Goal: Task Accomplishment & Management: Manage account settings

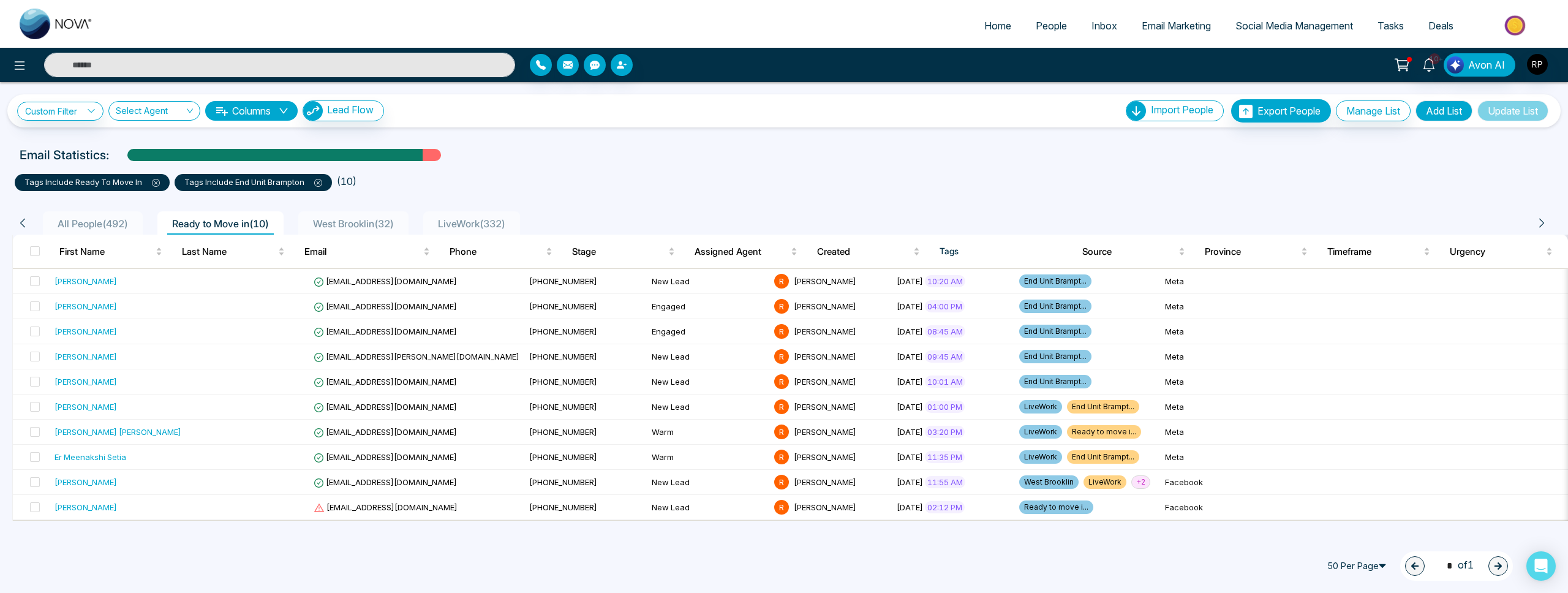
click at [47, 27] on img at bounding box center [56, 24] width 74 height 31
select select "*"
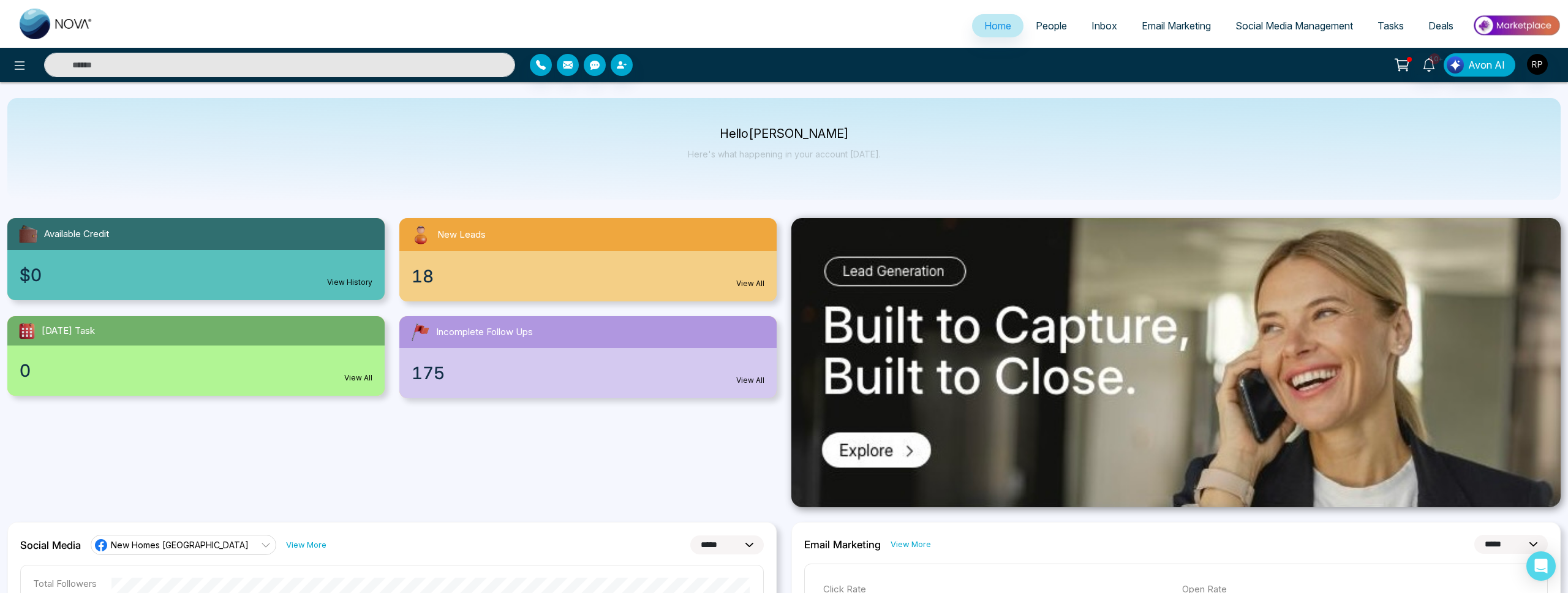
click at [1047, 27] on span "People" at bounding box center [1051, 25] width 31 height 12
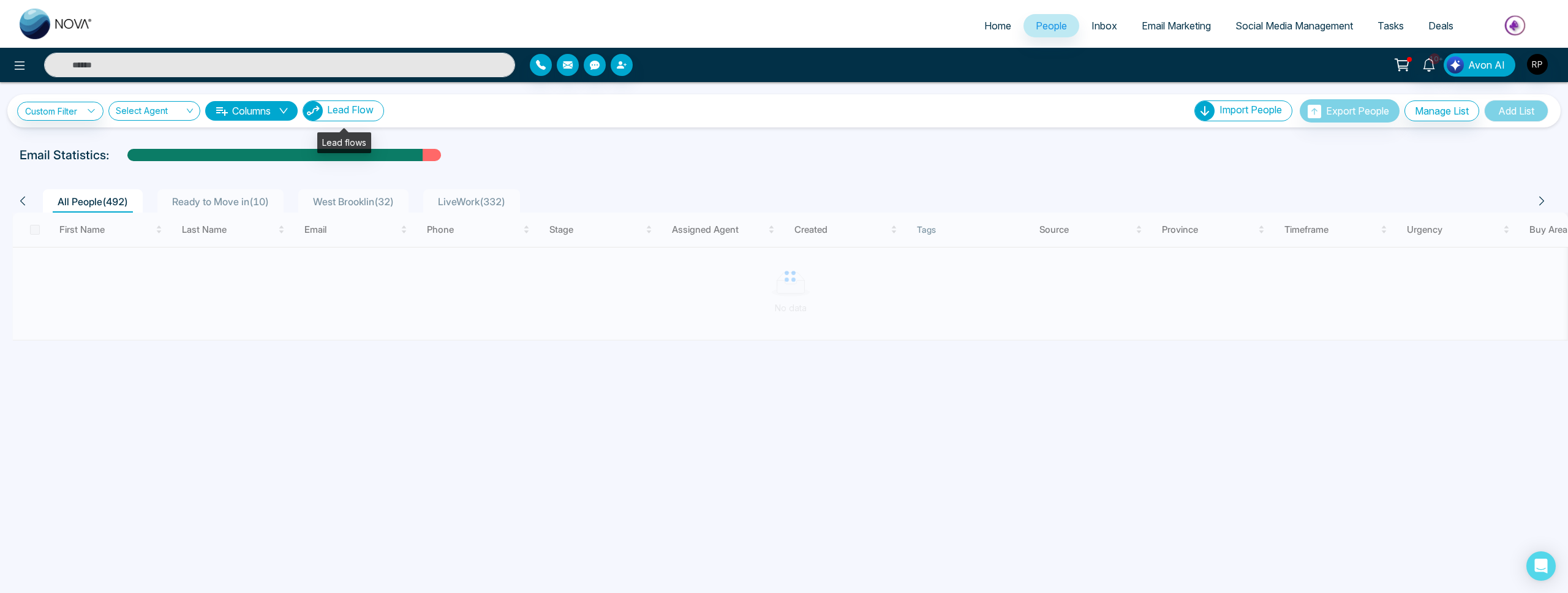
click at [352, 114] on span "Lead Flow" at bounding box center [350, 109] width 47 height 12
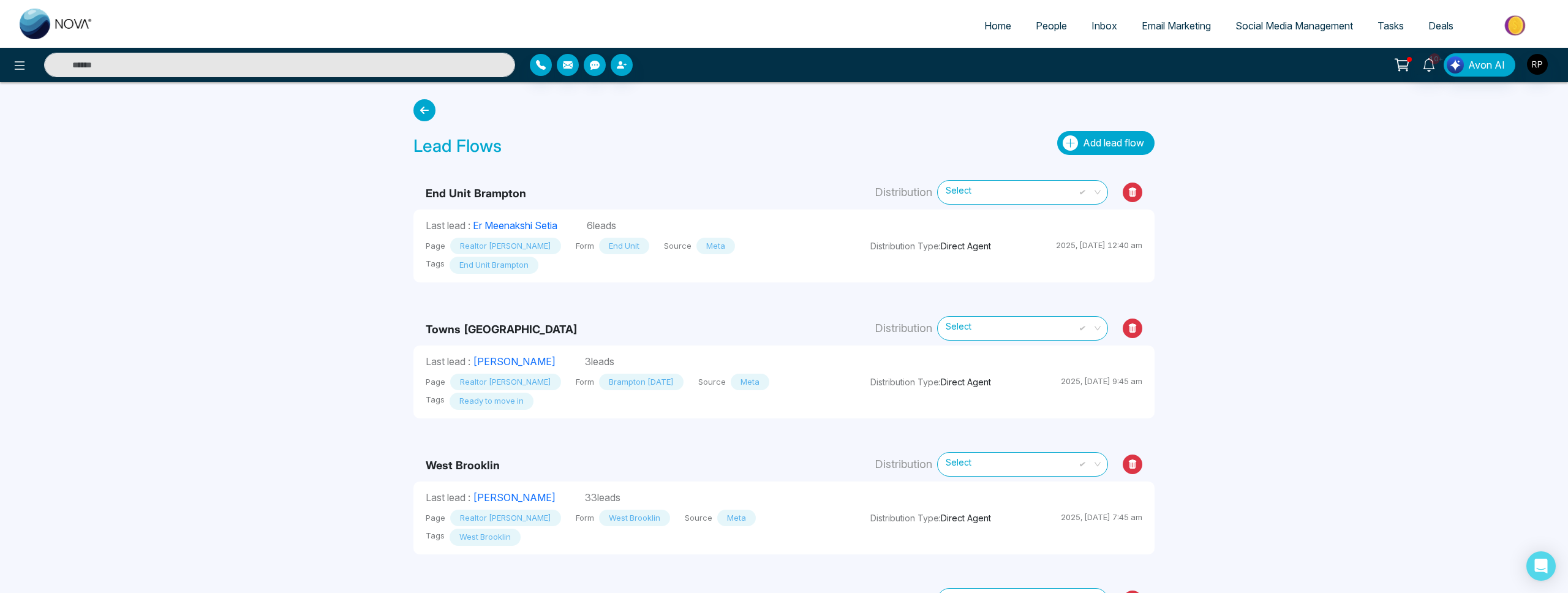
click at [1062, 151] on button "Add lead flow" at bounding box center [1106, 143] width 98 height 24
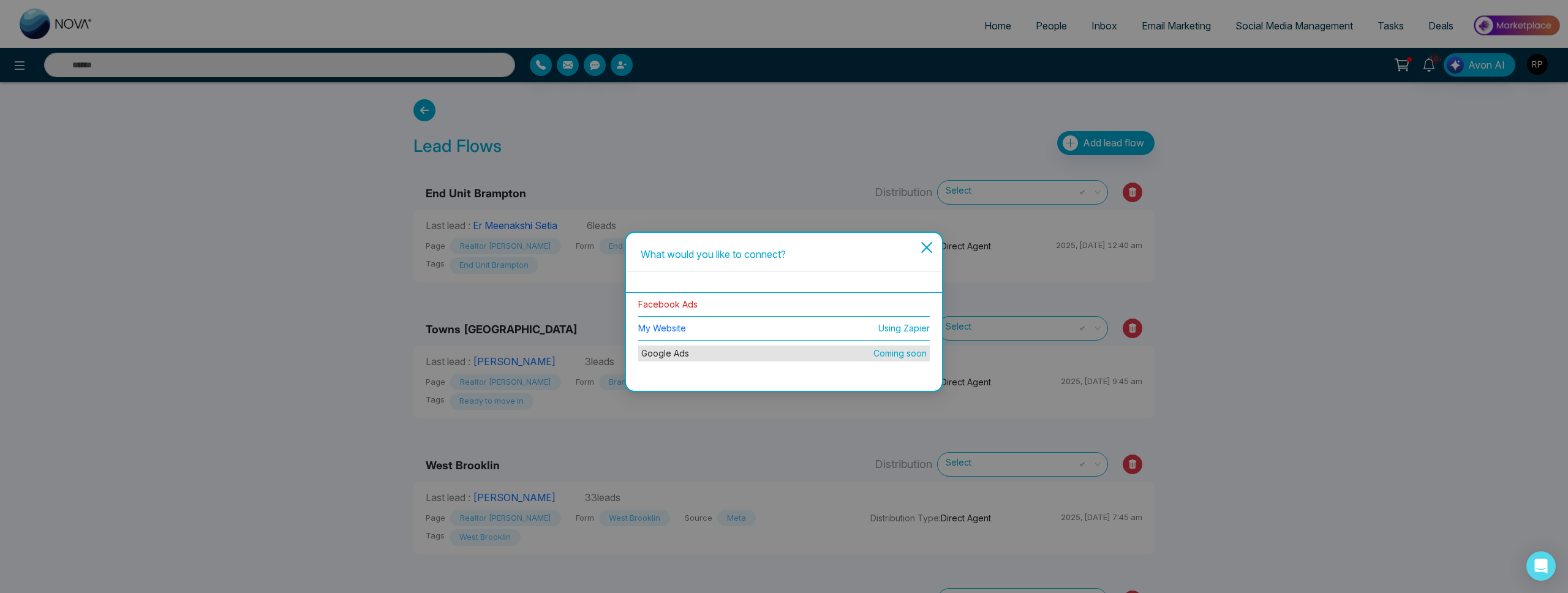
click at [683, 304] on link "Facebook Ads" at bounding box center [668, 304] width 59 height 10
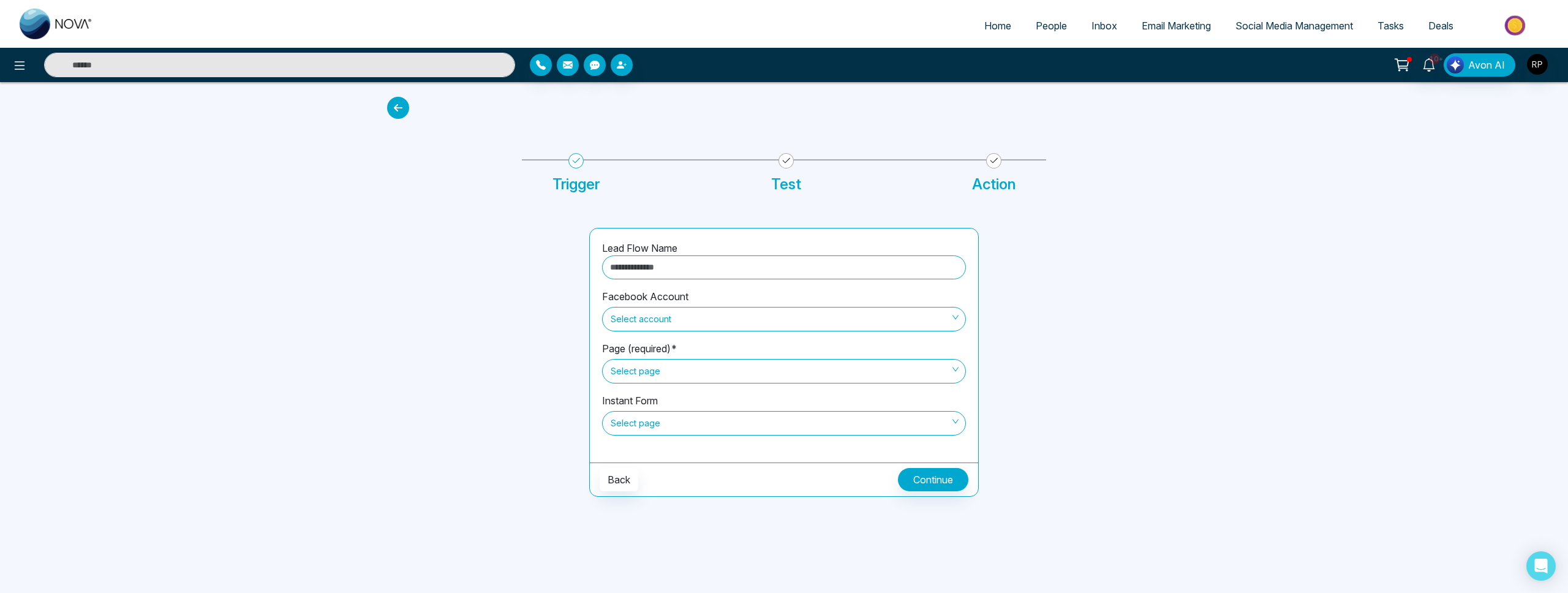
click at [673, 265] on input "text" at bounding box center [784, 267] width 364 height 24
click at [690, 322] on span "Select account" at bounding box center [784, 319] width 347 height 21
type input "**********"
click at [650, 344] on div "[PERSON_NAME]" at bounding box center [784, 345] width 349 height 13
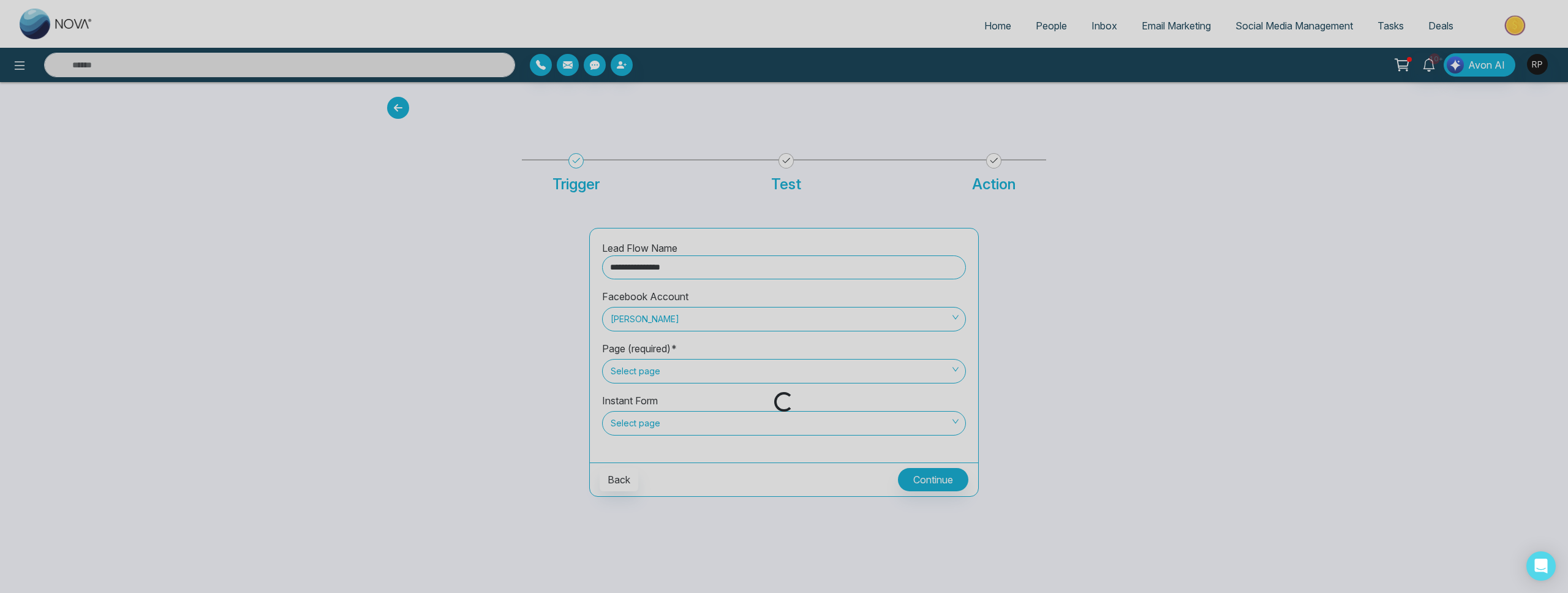
click at [653, 370] on div "Loading..." at bounding box center [784, 296] width 1568 height 593
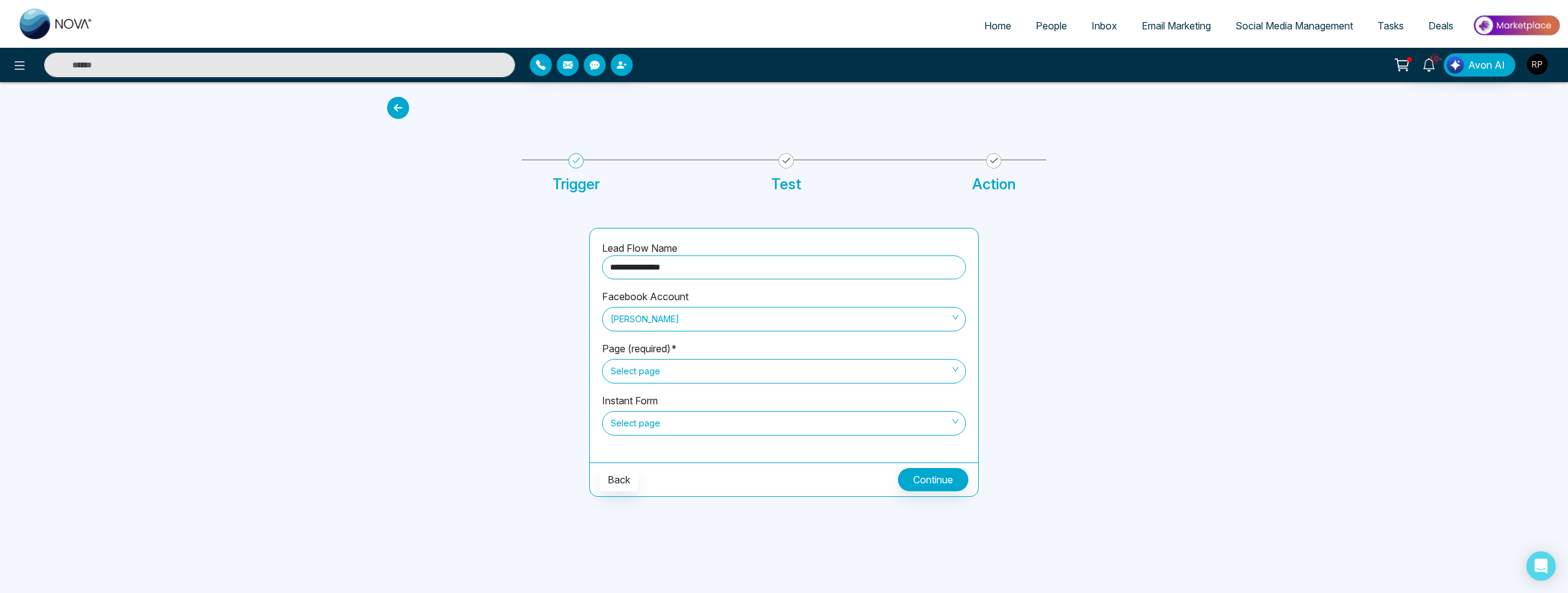
click at [652, 370] on span "Select page" at bounding box center [784, 371] width 347 height 21
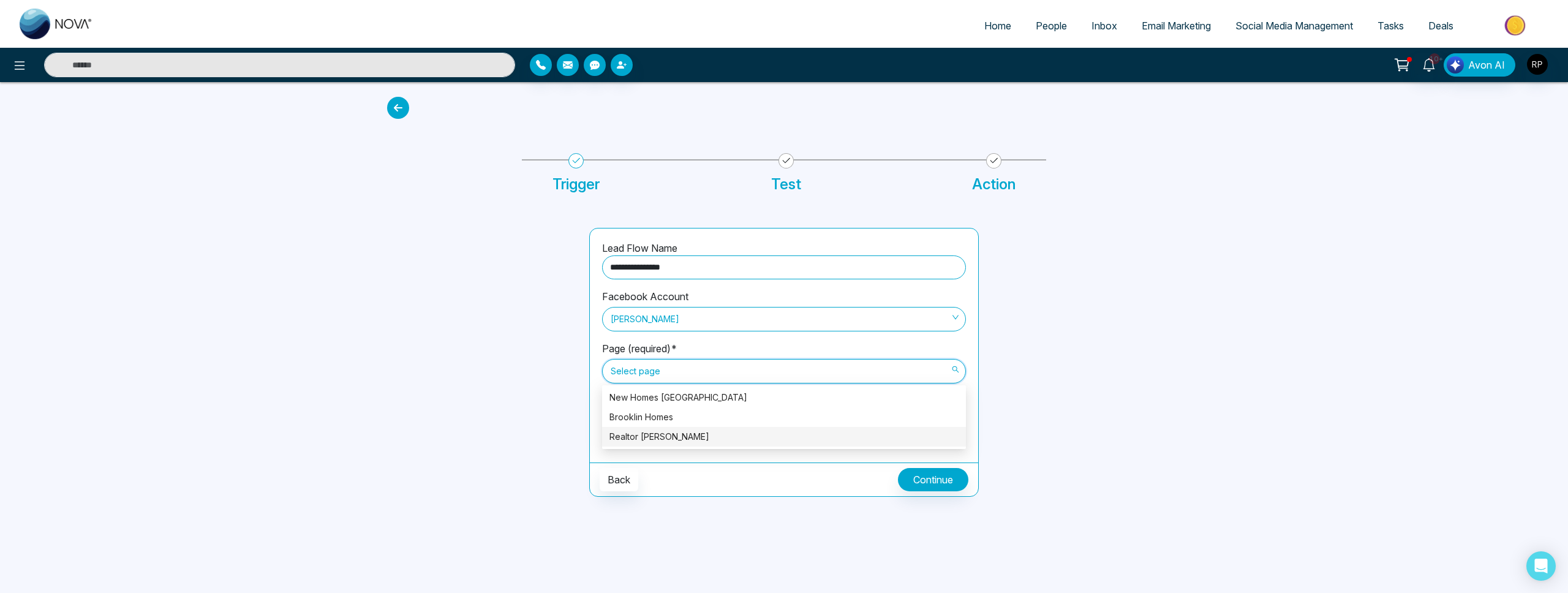
click at [647, 431] on div "Realtor [PERSON_NAME]" at bounding box center [784, 436] width 349 height 13
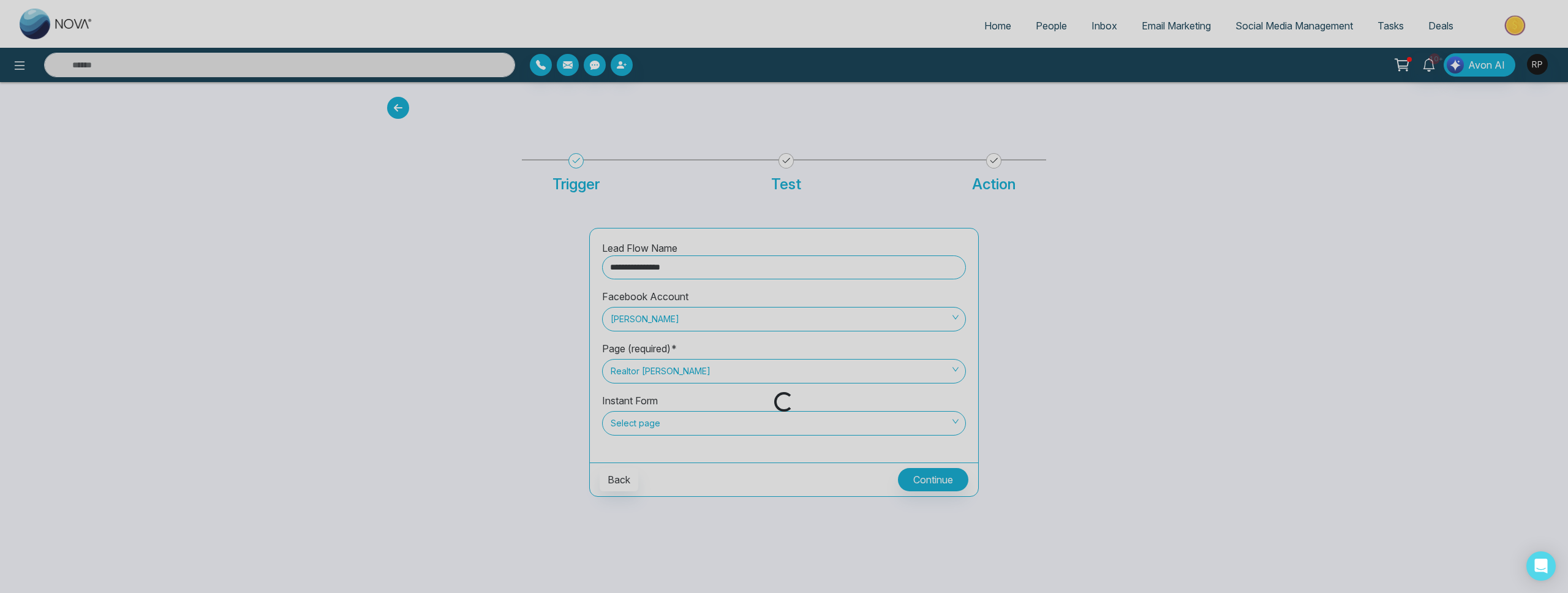
click at [669, 423] on div "Loading..." at bounding box center [784, 296] width 1568 height 593
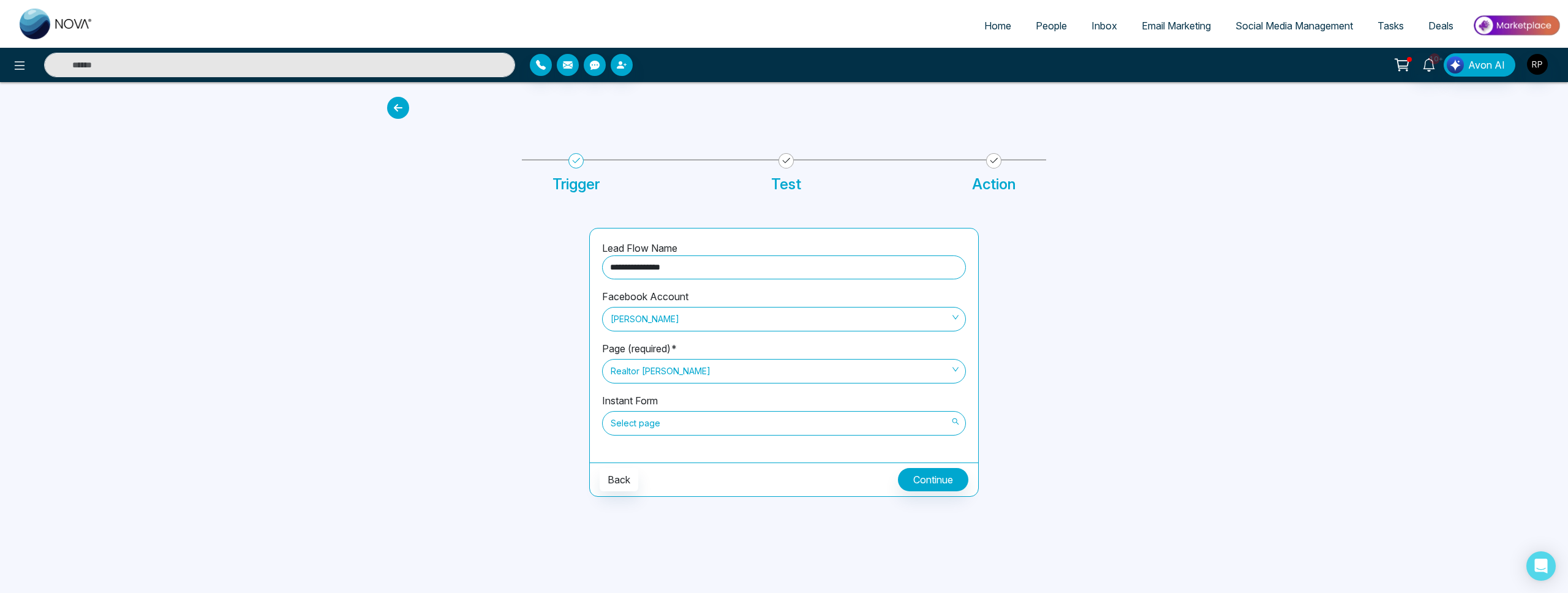
click at [682, 421] on span "Select page" at bounding box center [784, 423] width 347 height 21
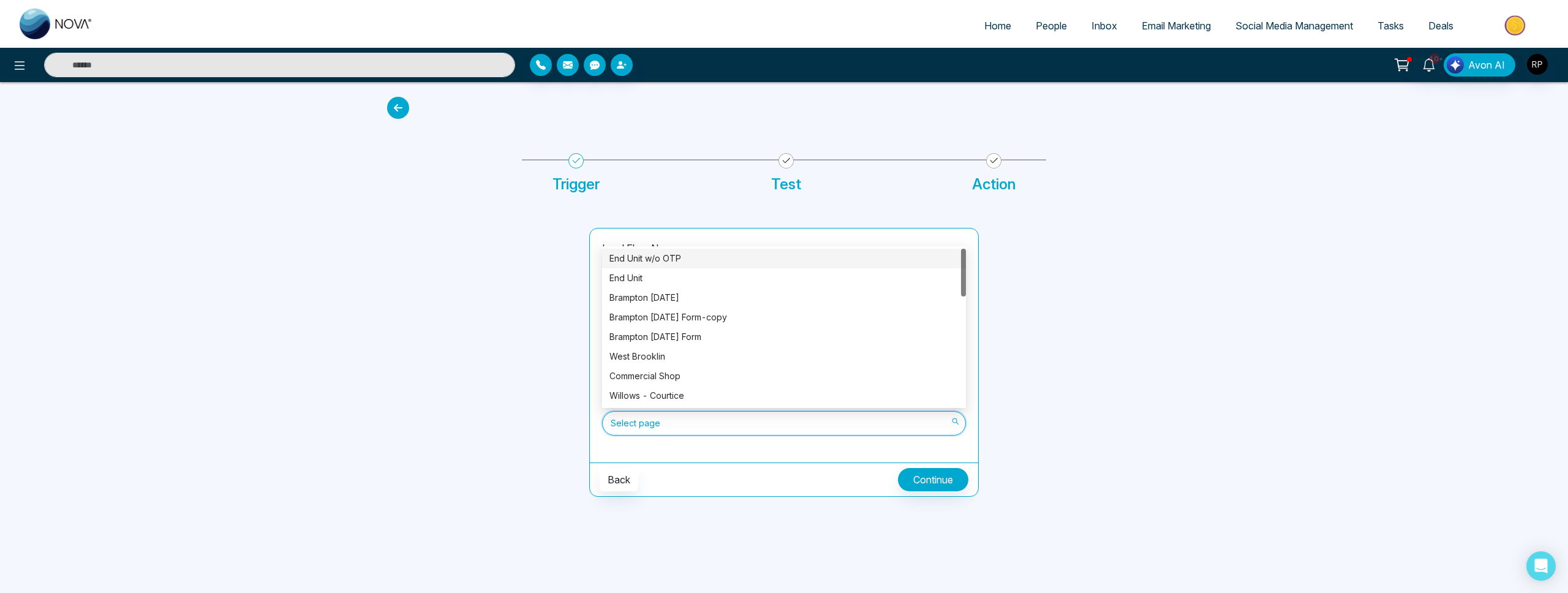
click at [650, 264] on div "End Unit w/o OTP" at bounding box center [784, 258] width 349 height 13
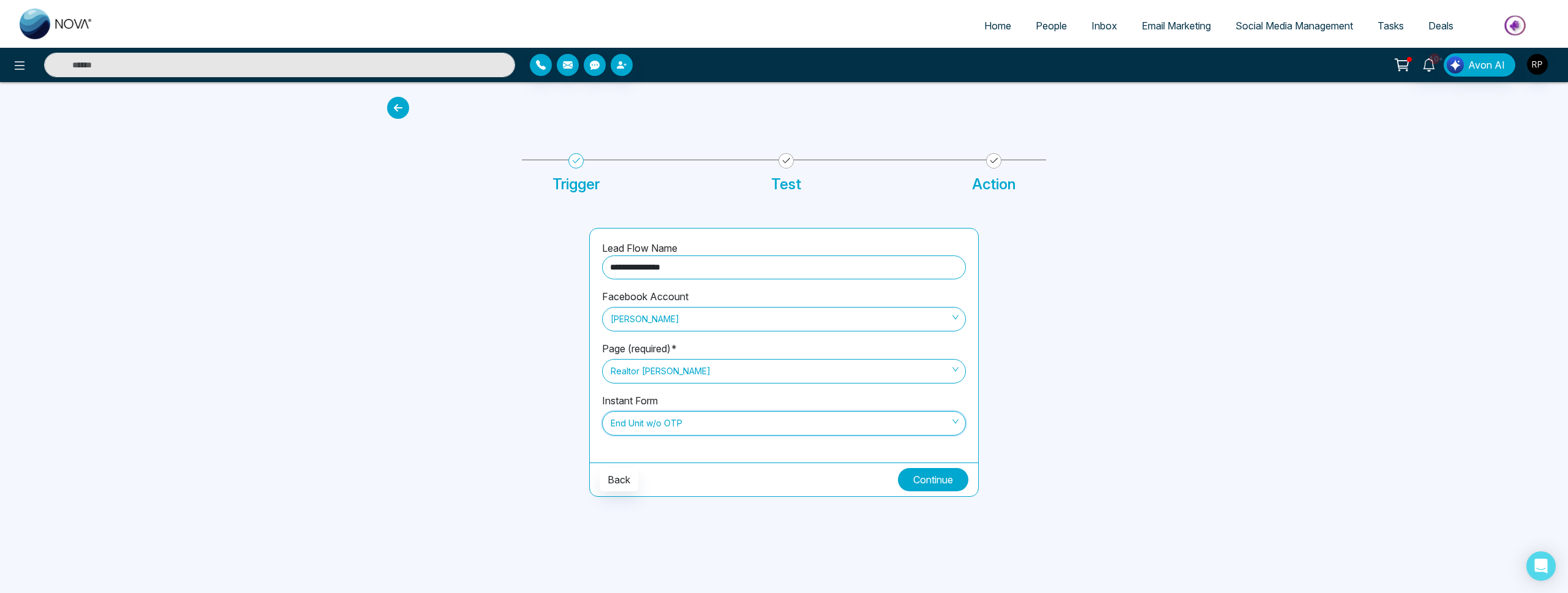
click at [920, 486] on button "Continue" at bounding box center [933, 479] width 71 height 23
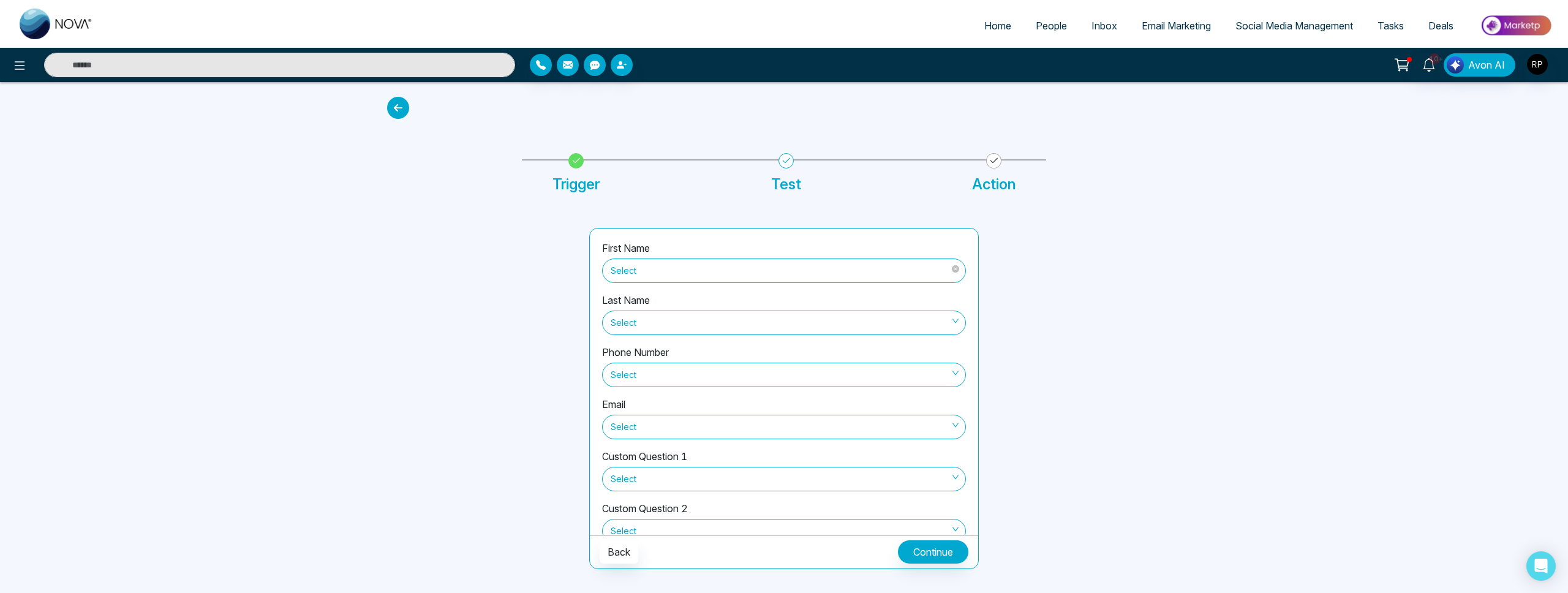
click at [655, 274] on span "Select" at bounding box center [784, 270] width 347 height 21
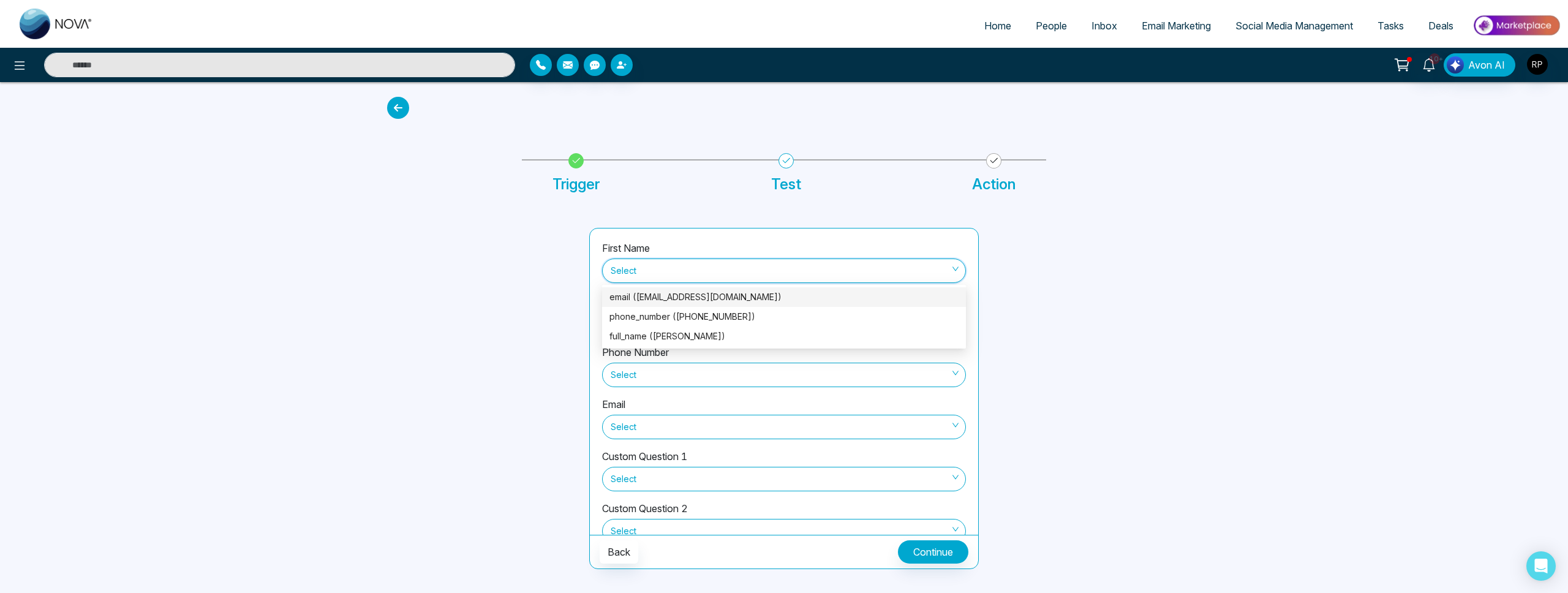
click at [675, 300] on div "email (schoolcounsellor9@gmail.com)" at bounding box center [784, 296] width 349 height 13
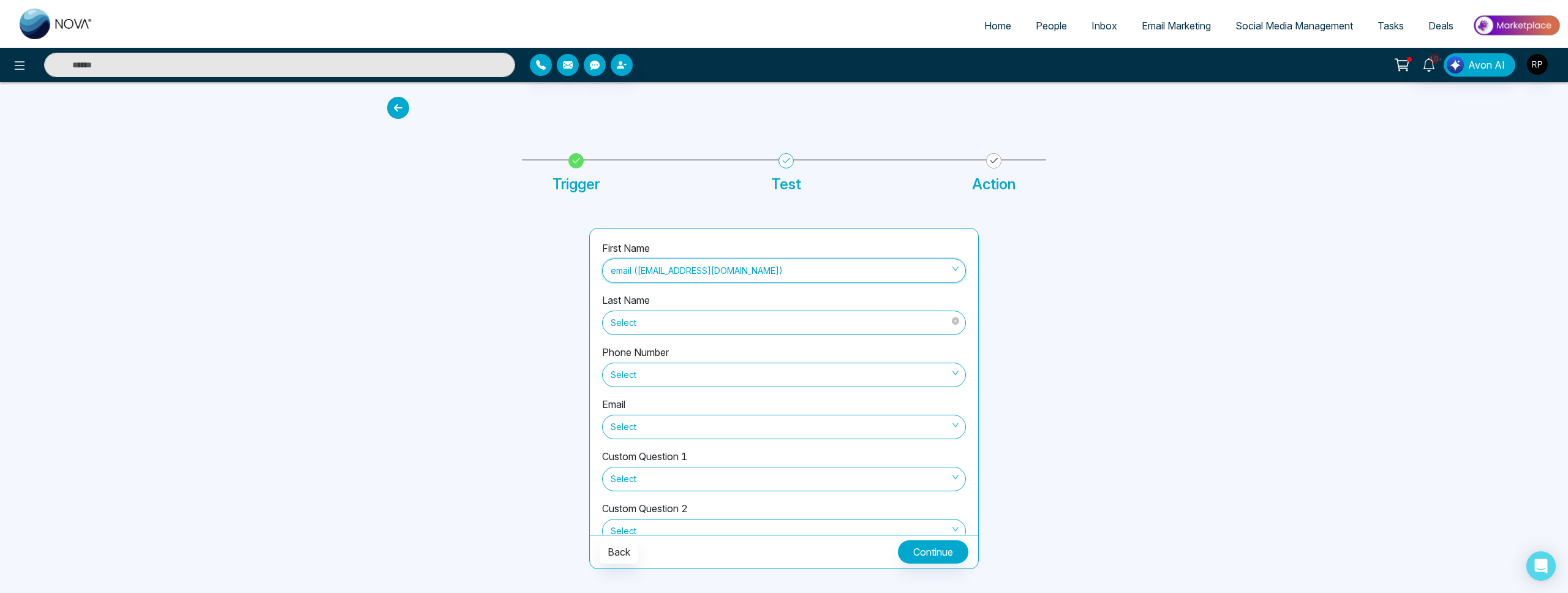
click at [669, 322] on span "Select" at bounding box center [784, 323] width 347 height 21
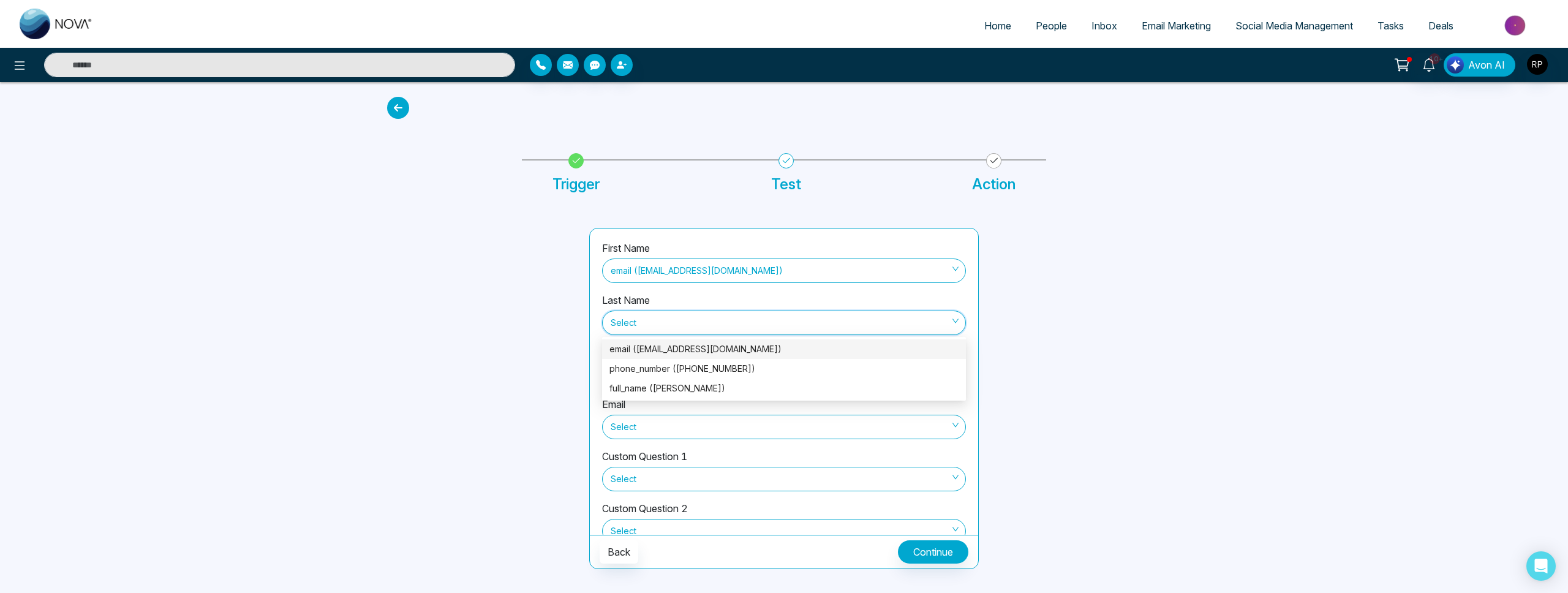
click at [652, 351] on div "email (schoolcounsellor9@gmail.com)" at bounding box center [784, 349] width 349 height 13
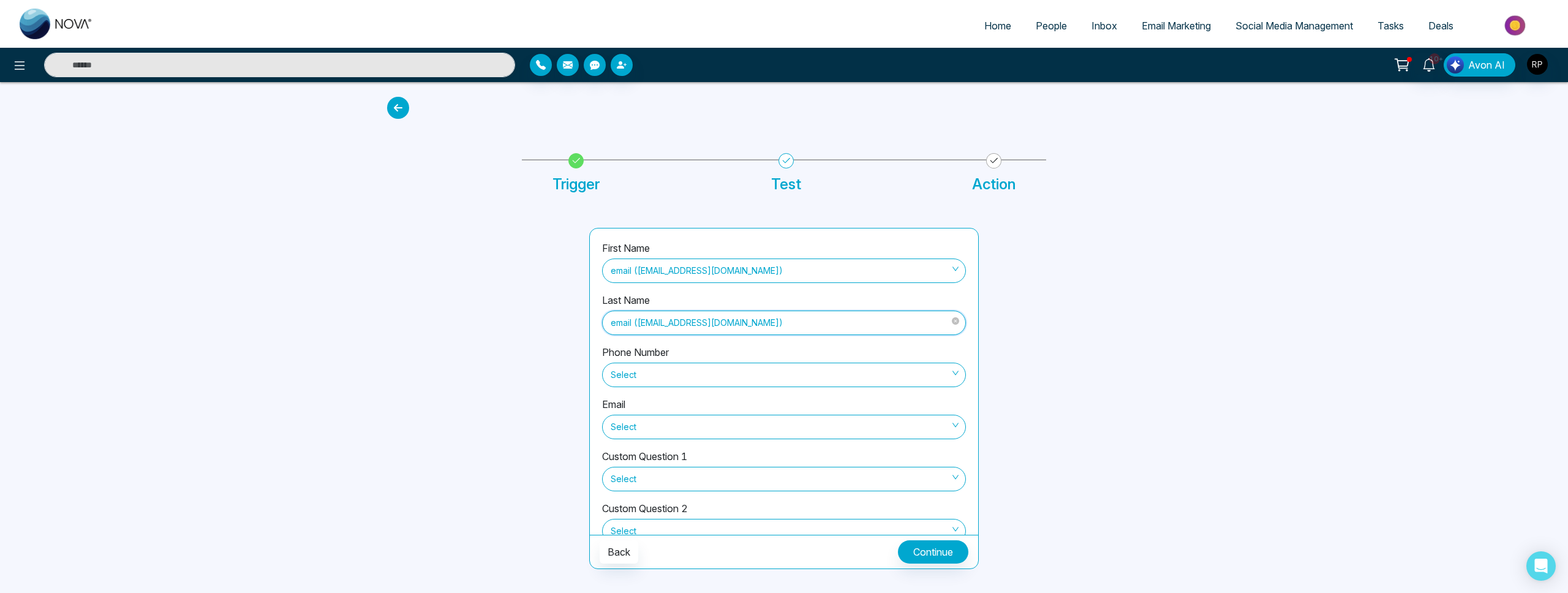
click at [688, 329] on span "email (schoolcounsellor9@gmail.com)" at bounding box center [784, 323] width 347 height 21
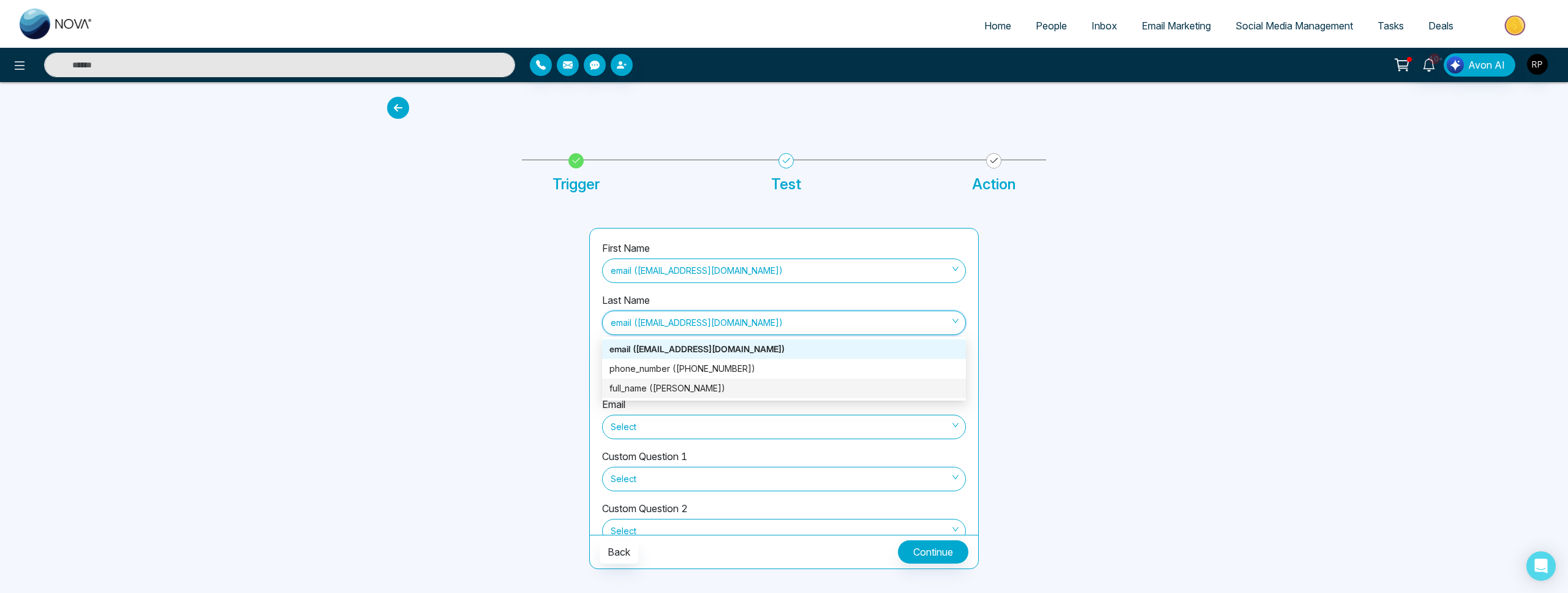
drag, startPoint x: 658, startPoint y: 384, endPoint x: 668, endPoint y: 295, distance: 89.6
click at [658, 384] on div "full_name (Diana Suri)" at bounding box center [784, 388] width 349 height 13
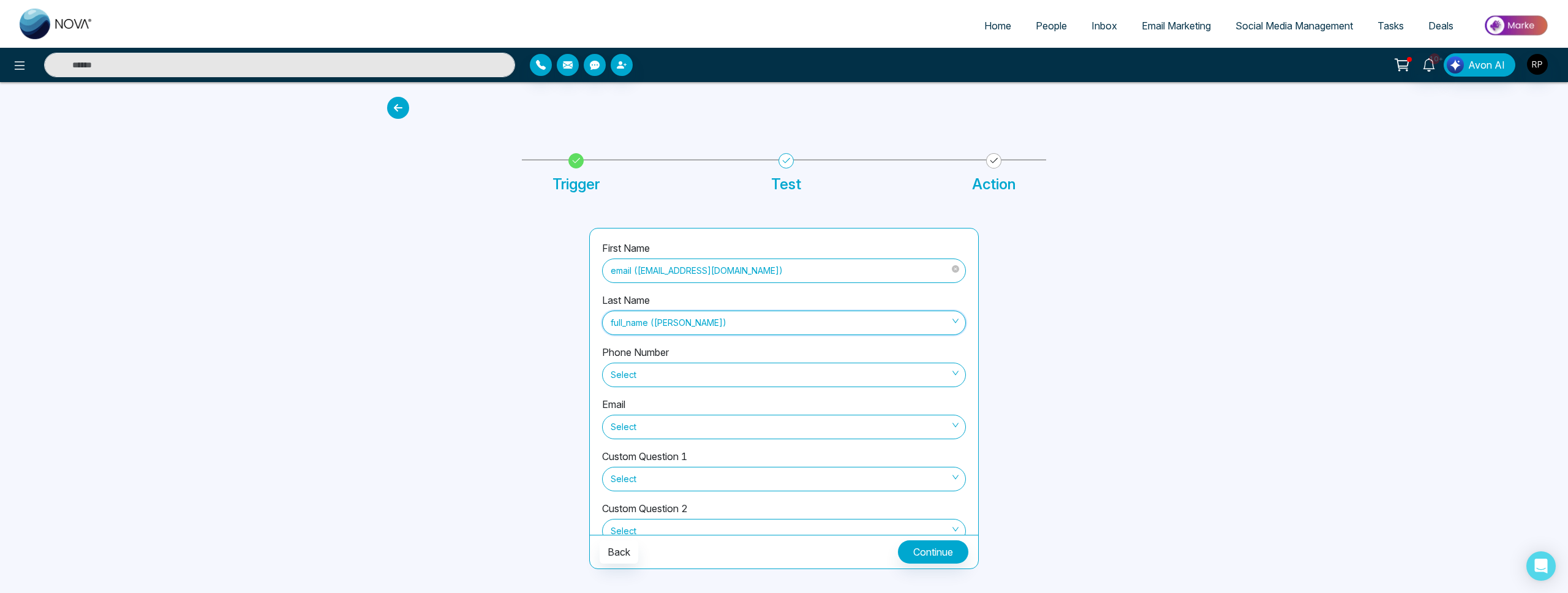
click at [668, 275] on span "email (schoolcounsellor9@gmail.com)" at bounding box center [784, 270] width 347 height 21
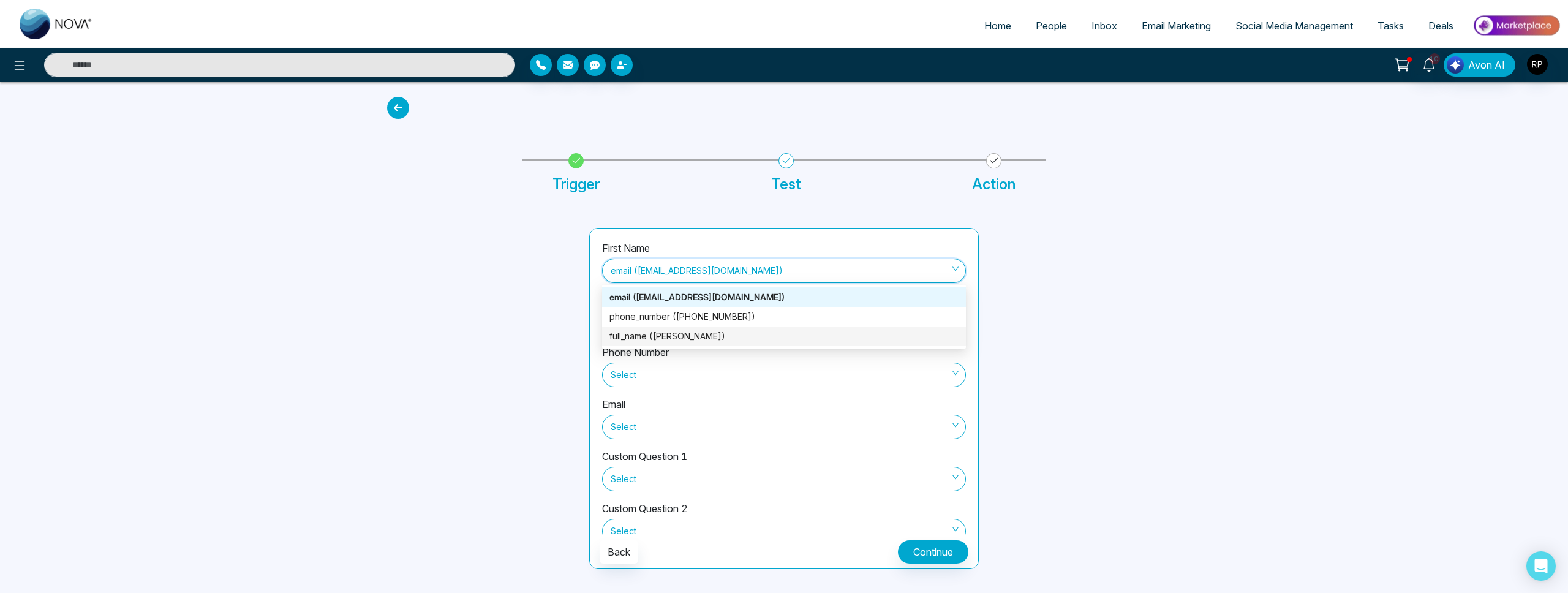
click at [656, 339] on div "full_name (Diana Suri)" at bounding box center [784, 336] width 349 height 13
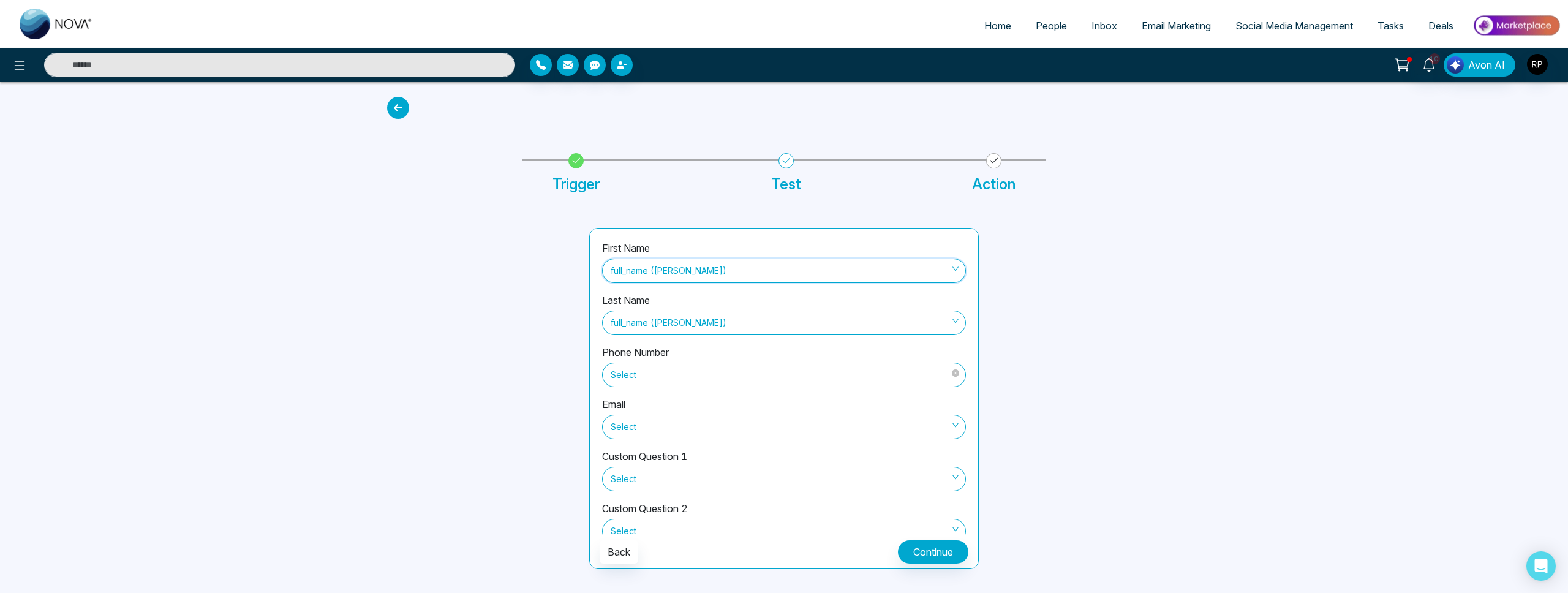
click at [653, 370] on span "Select" at bounding box center [784, 375] width 347 height 21
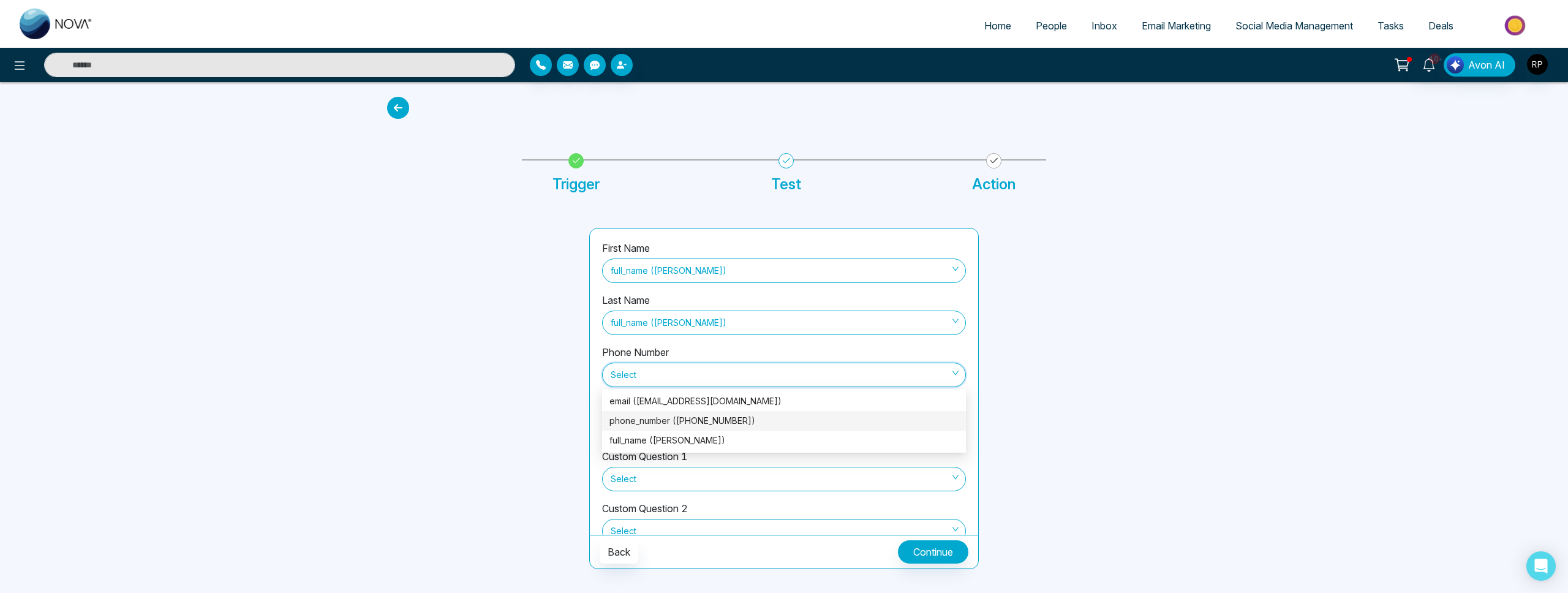
click at [641, 422] on div "phone_number (+14379893909)" at bounding box center [784, 420] width 349 height 13
click at [688, 426] on span "Select" at bounding box center [784, 427] width 347 height 21
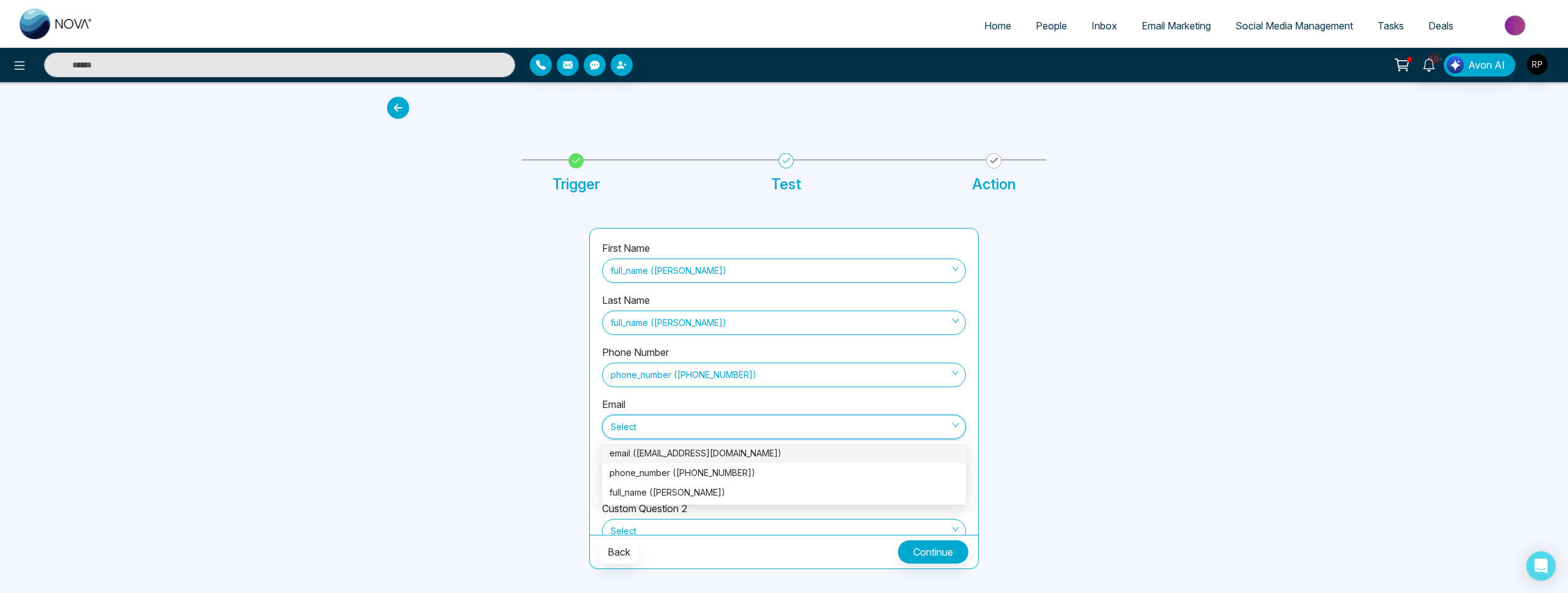
click at [671, 453] on div "email (schoolcounsellor9@gmail.com)" at bounding box center [784, 453] width 349 height 13
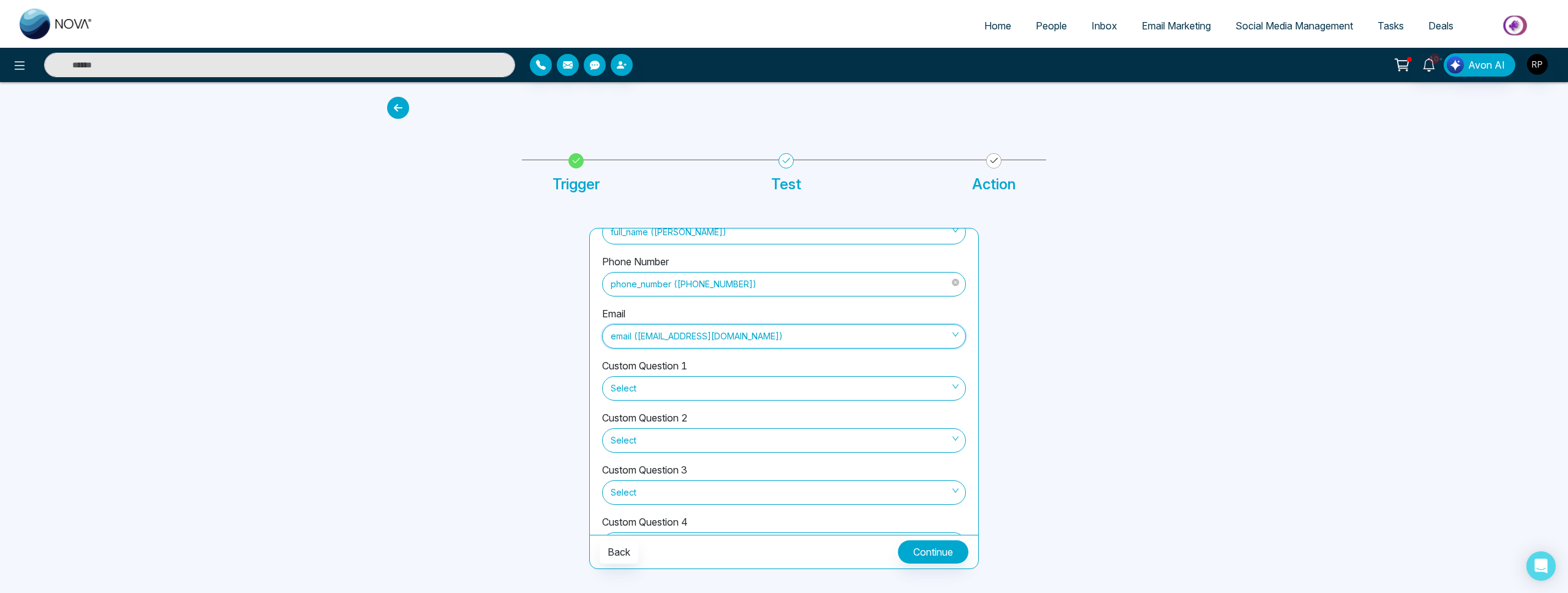
scroll to position [135, 0]
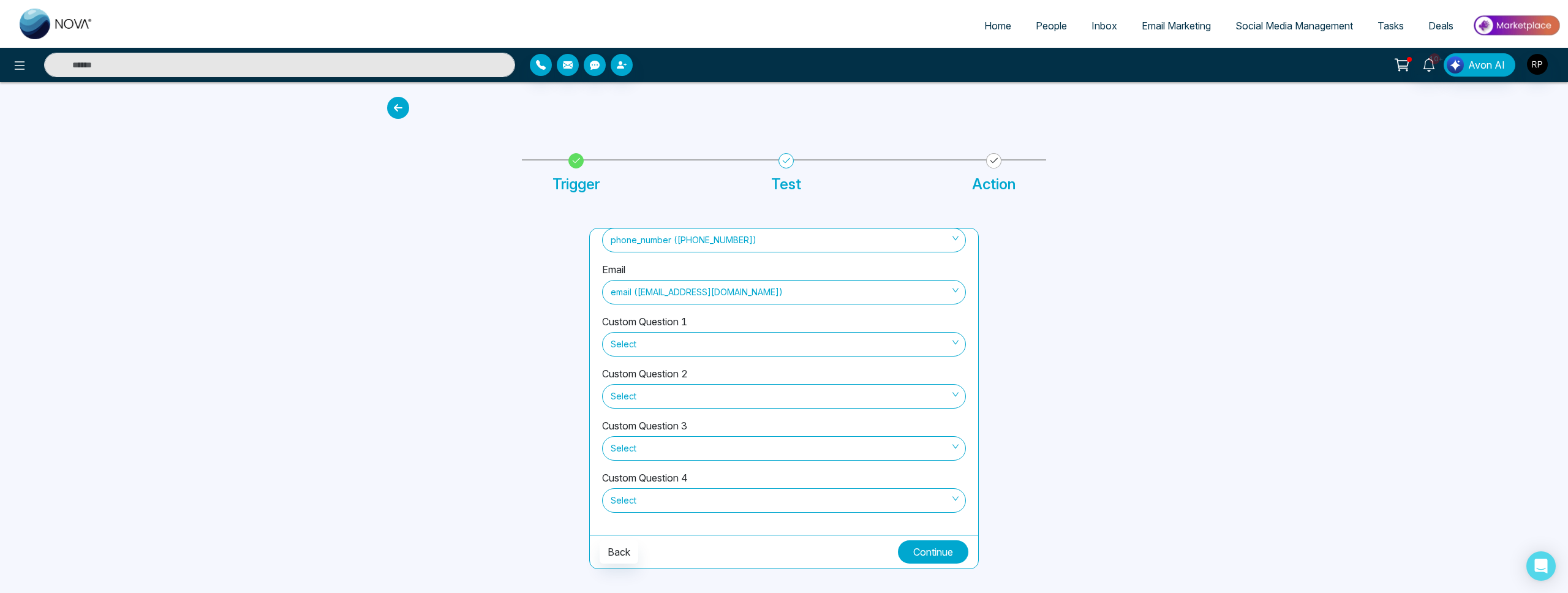
click at [906, 560] on button "Continue" at bounding box center [933, 551] width 71 height 23
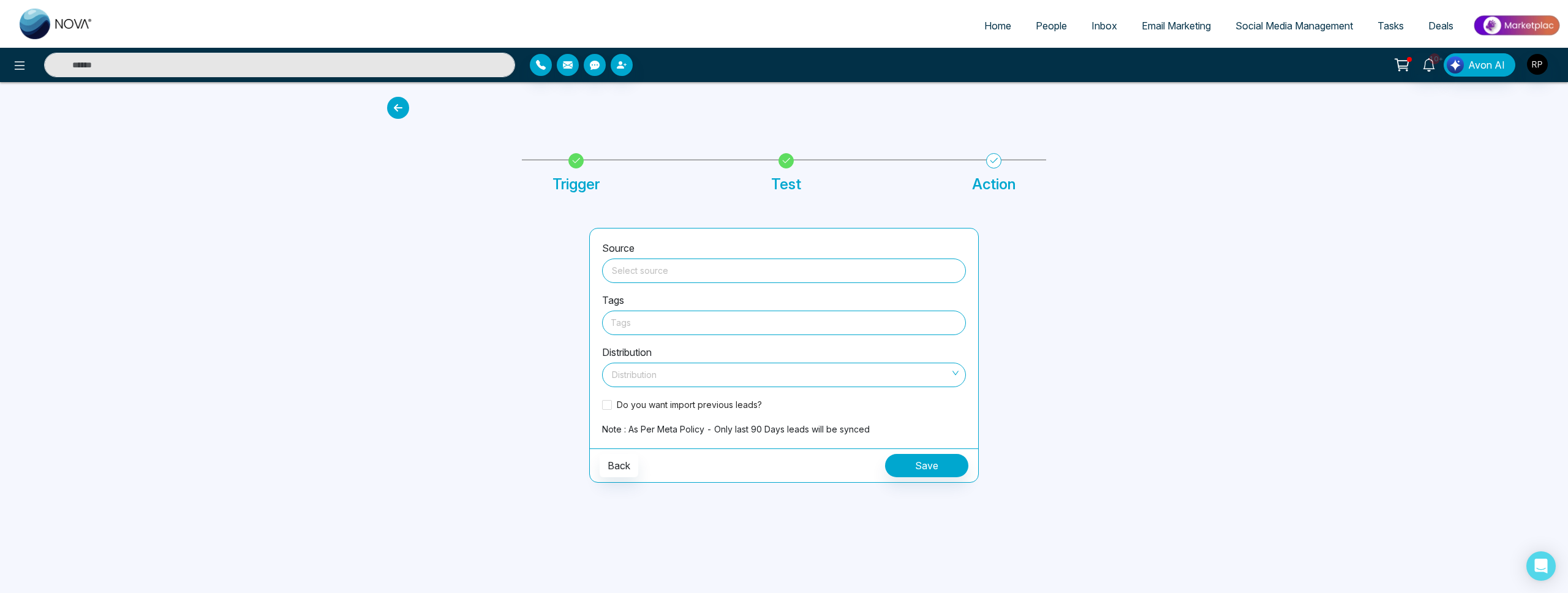
click at [655, 273] on input "search" at bounding box center [784, 268] width 349 height 18
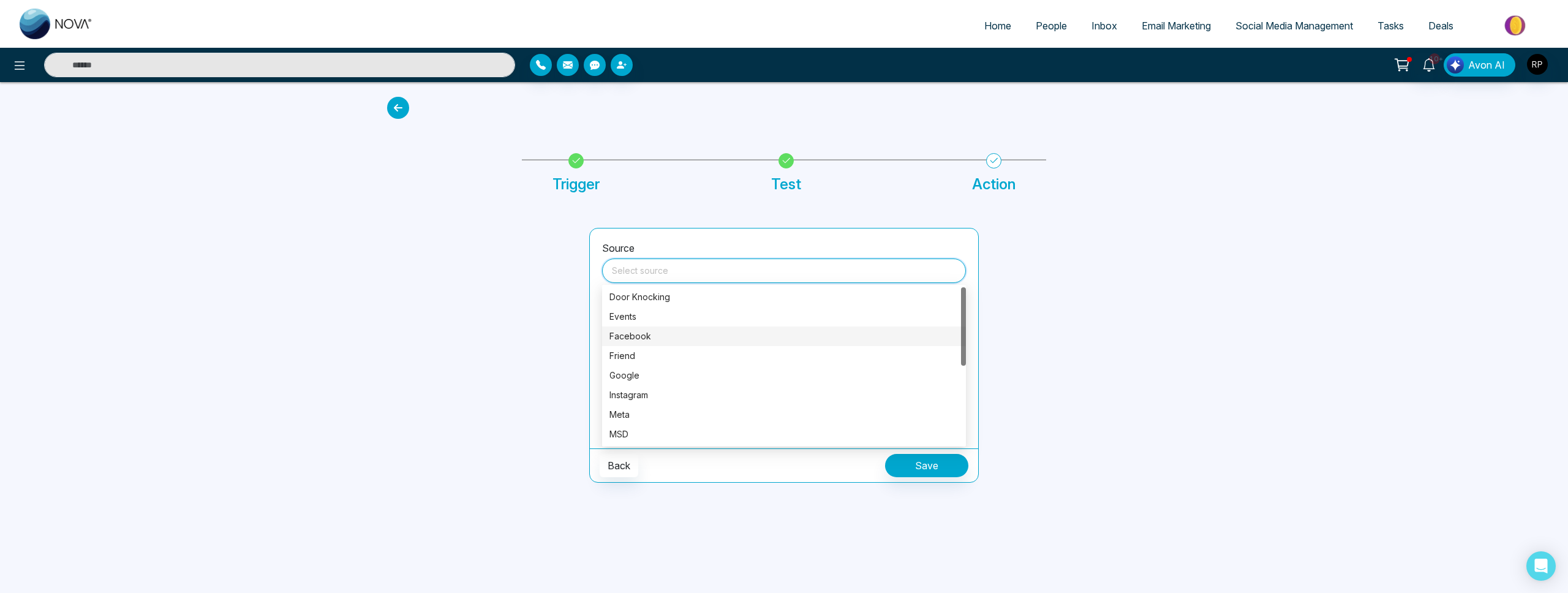
click at [634, 332] on div "Facebook" at bounding box center [784, 336] width 349 height 13
type input "********"
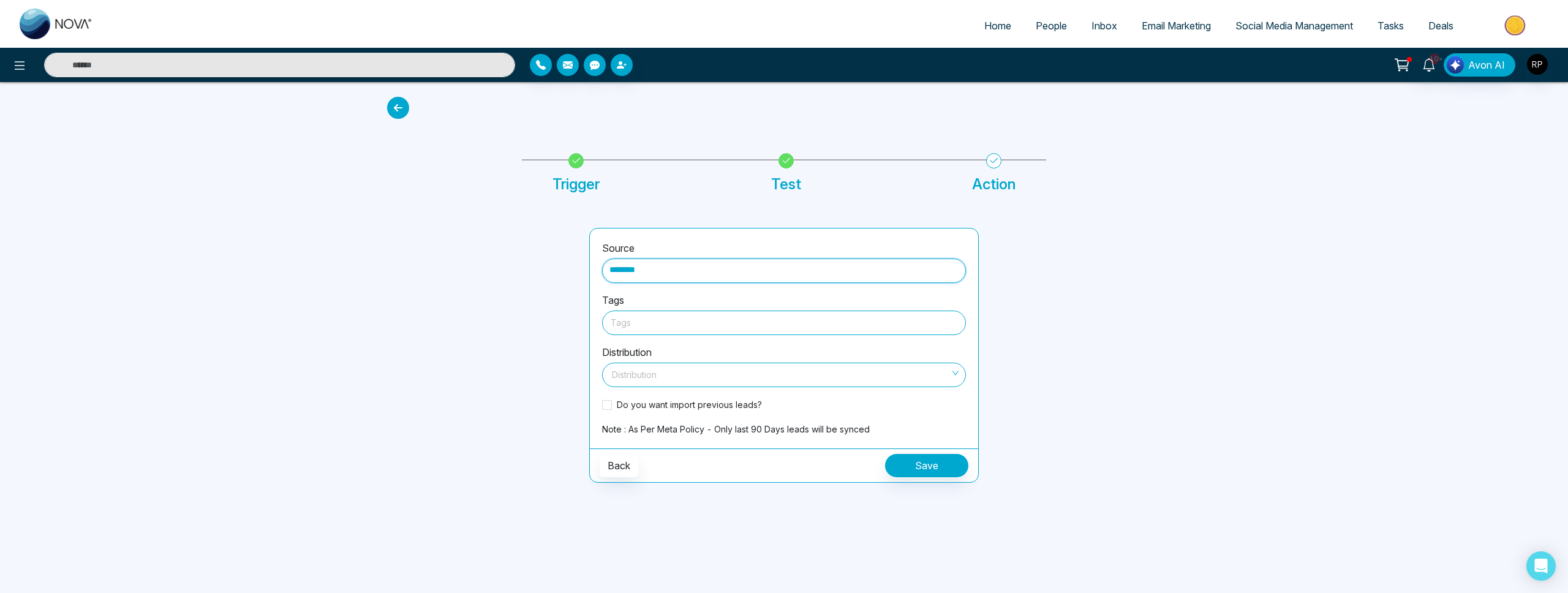
click at [645, 327] on div at bounding box center [784, 322] width 347 height 15
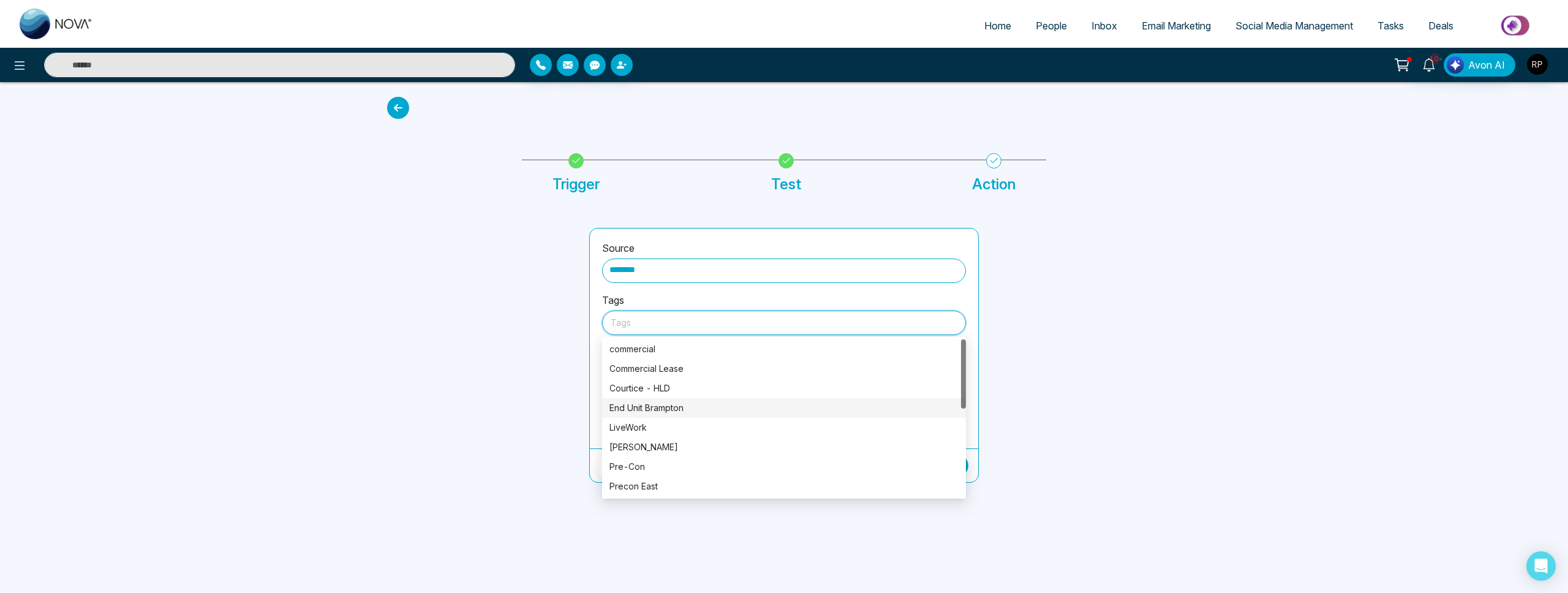
click at [655, 407] on div "End Unit Brampton" at bounding box center [784, 407] width 349 height 13
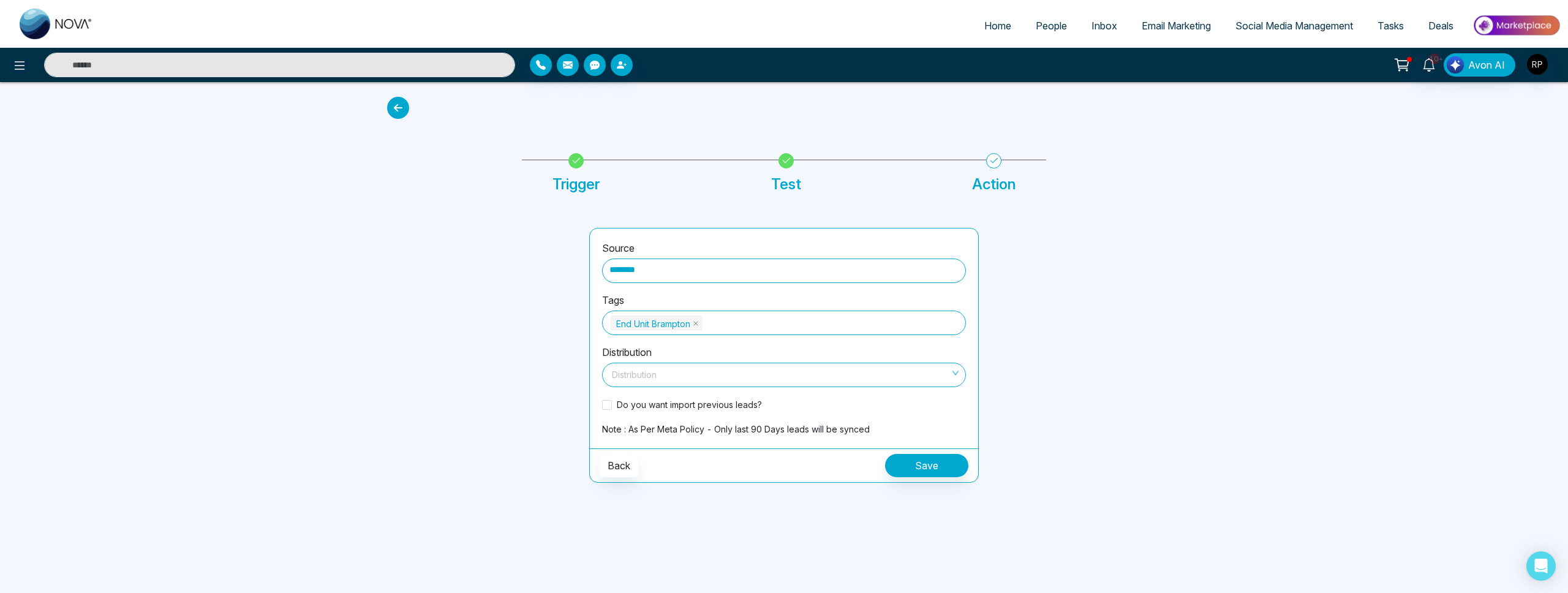
click at [549, 352] on div at bounding box center [481, 354] width 202 height 254
click at [696, 367] on input "search" at bounding box center [780, 372] width 340 height 18
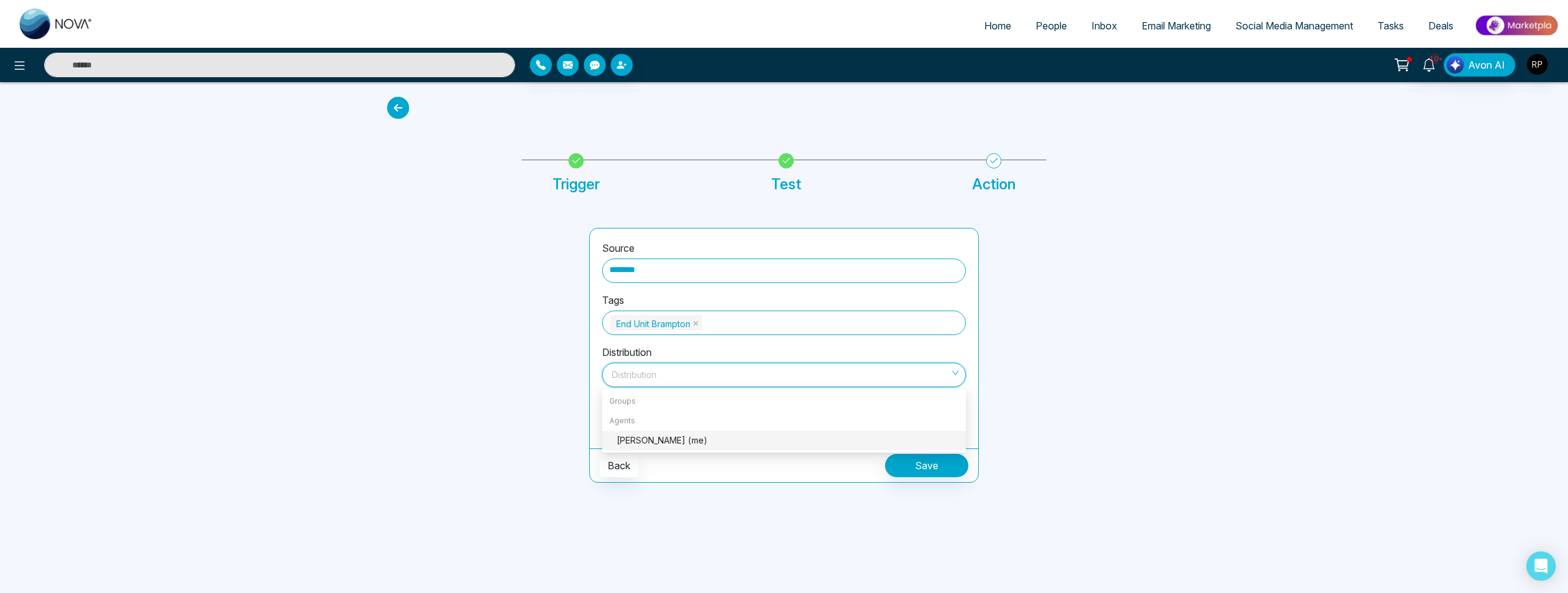
click at [628, 448] on div "Raj Patel (me)" at bounding box center [784, 440] width 364 height 20
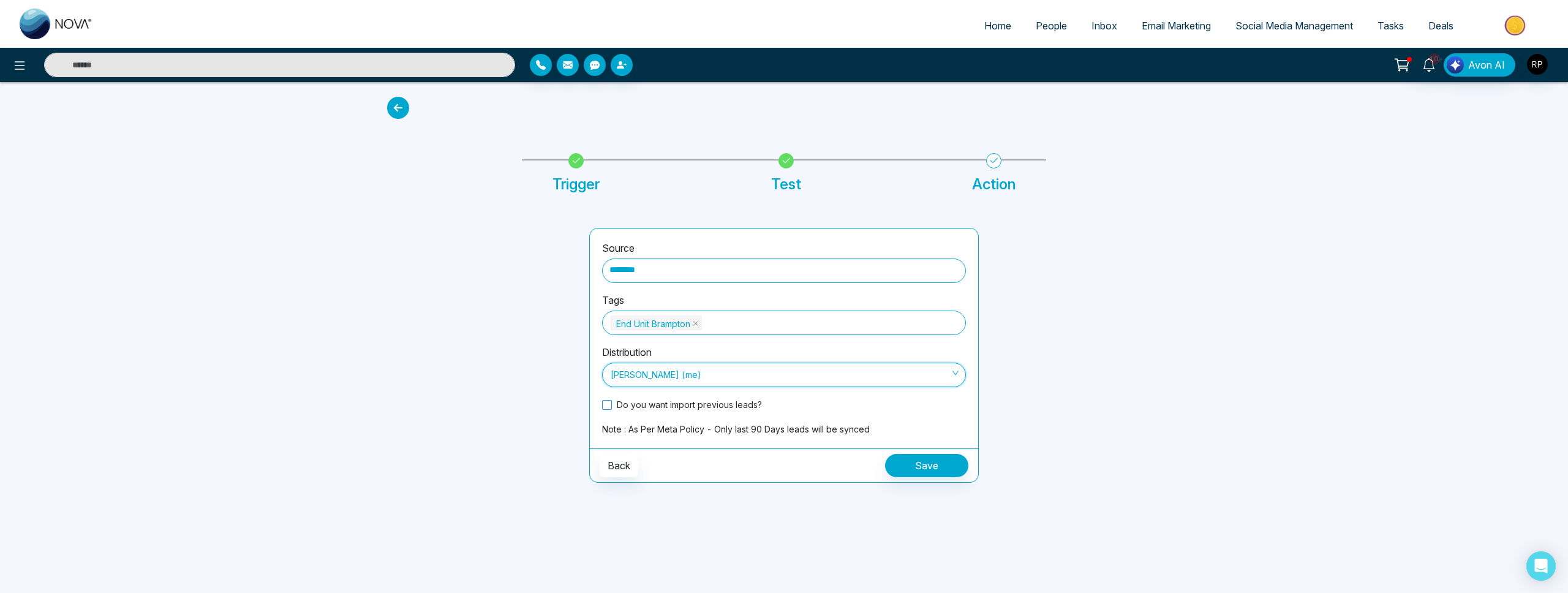
click at [612, 404] on span "Do you want import previous leads?" at bounding box center [689, 404] width 155 height 13
click at [928, 468] on button "Save" at bounding box center [926, 465] width 83 height 23
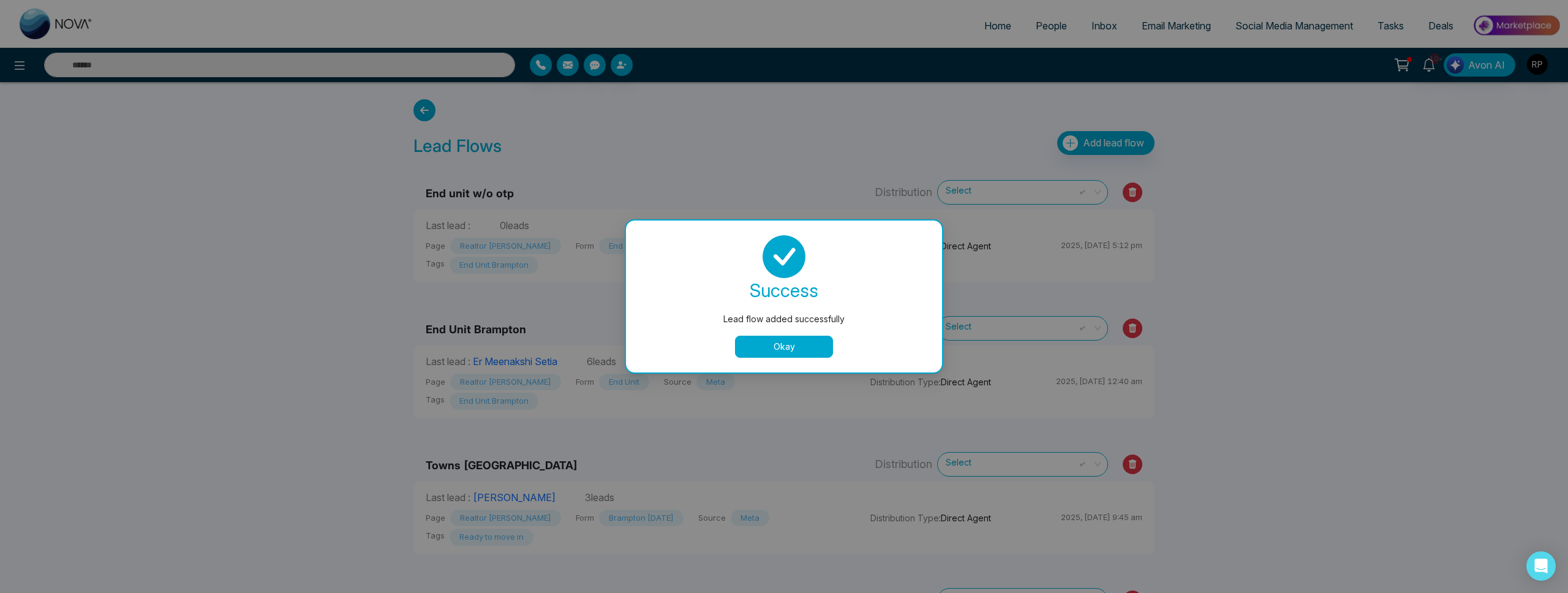
click at [788, 349] on button "Okay" at bounding box center [784, 346] width 98 height 22
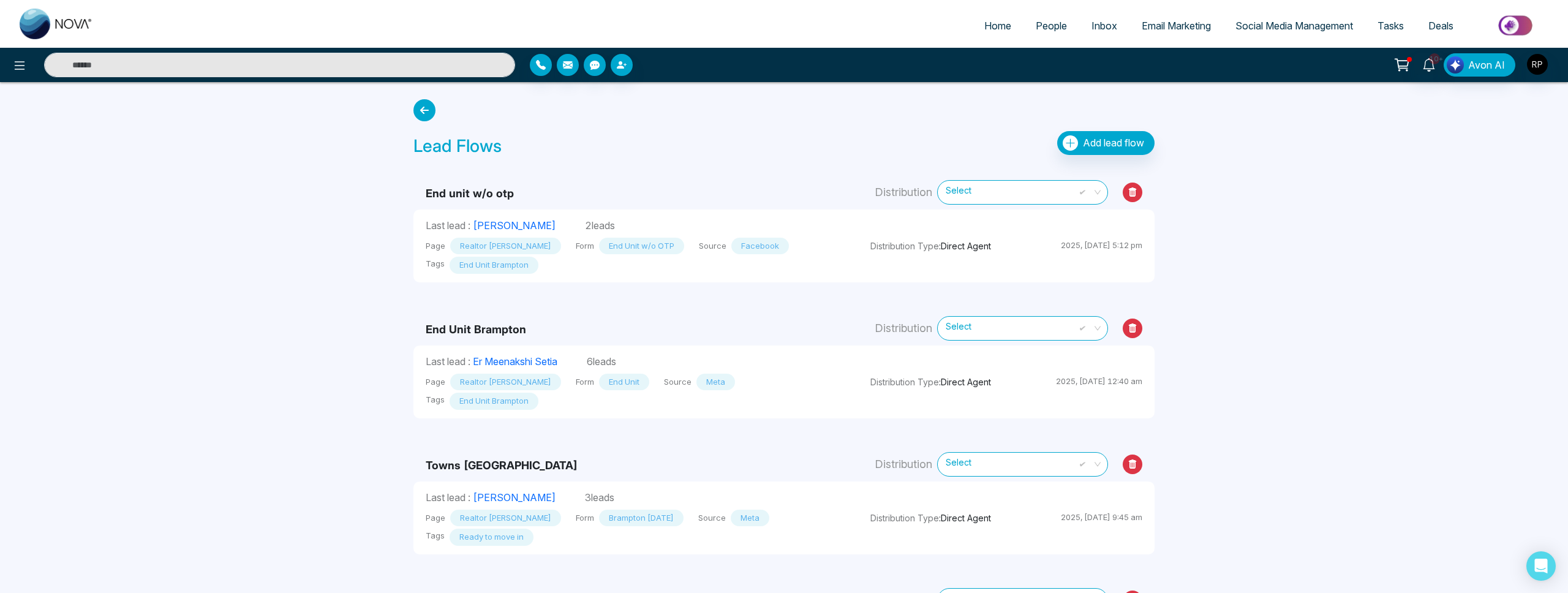
click at [1036, 25] on span "People" at bounding box center [1051, 25] width 31 height 12
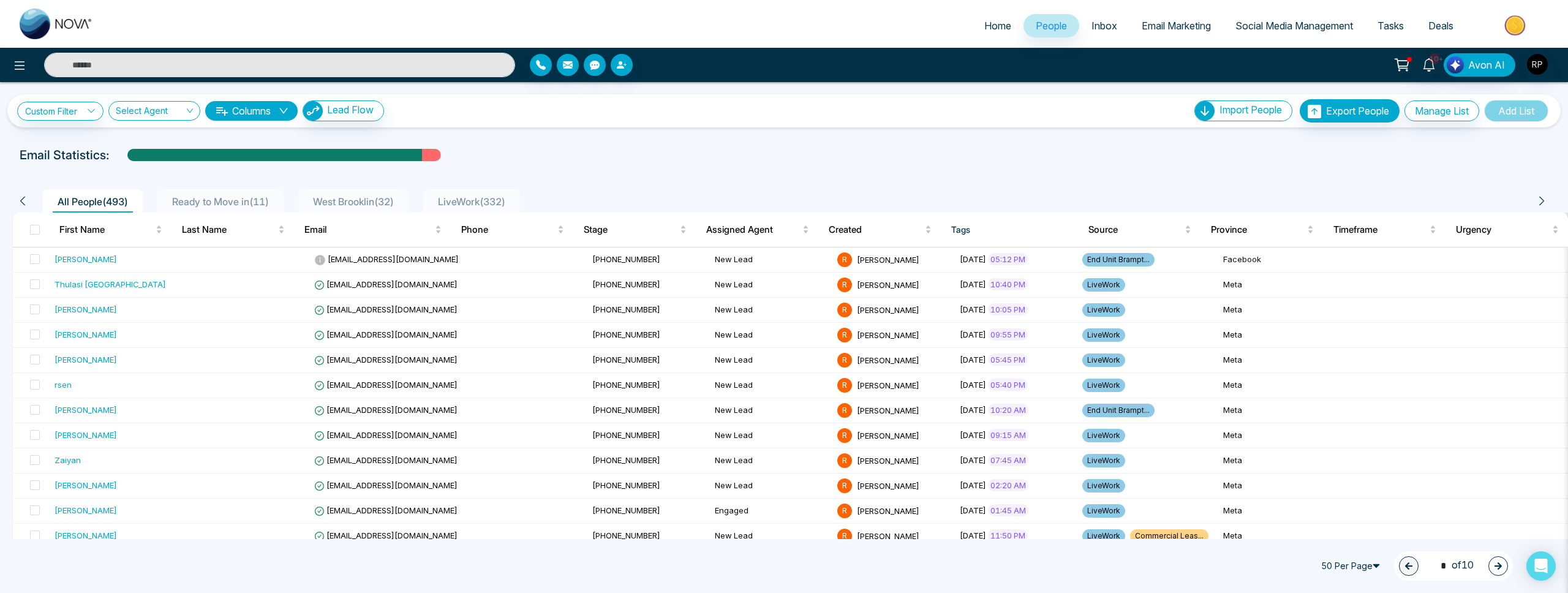
click at [216, 200] on span "Ready to Move in ( 11 )" at bounding box center [220, 201] width 106 height 12
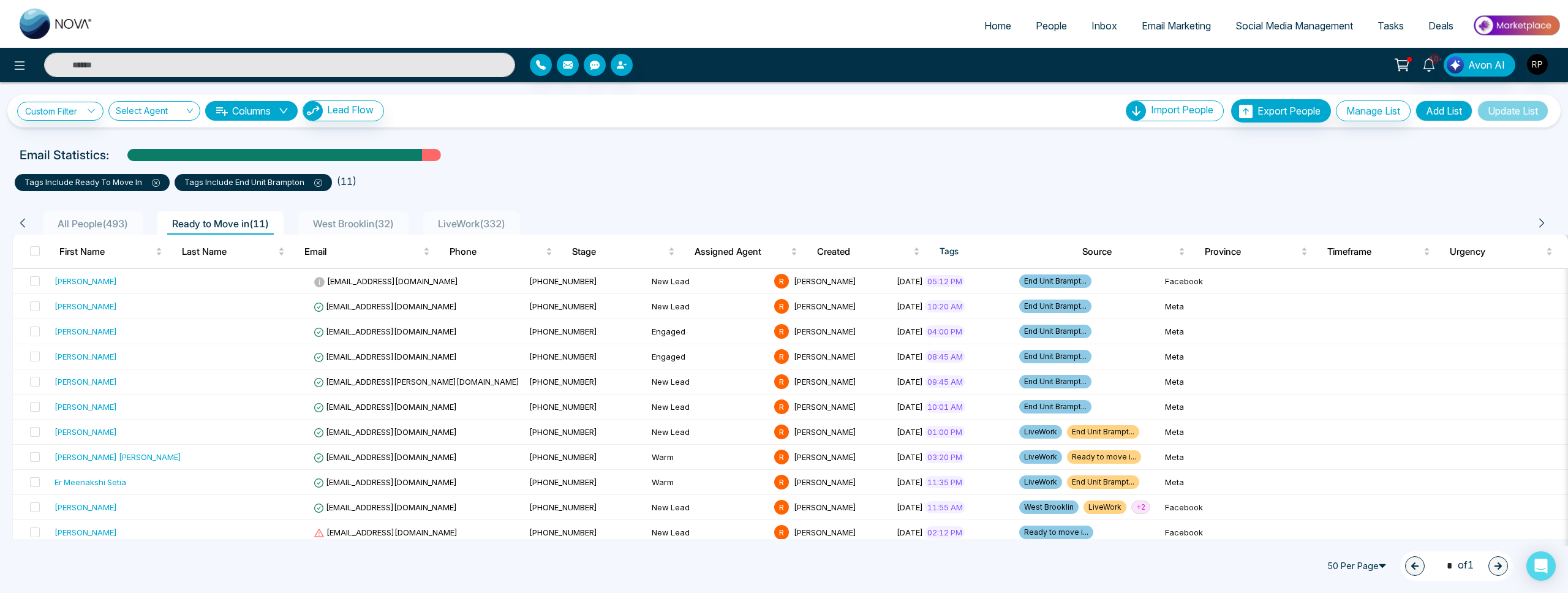
click at [84, 224] on span "All People ( 493 )" at bounding box center [92, 223] width 80 height 12
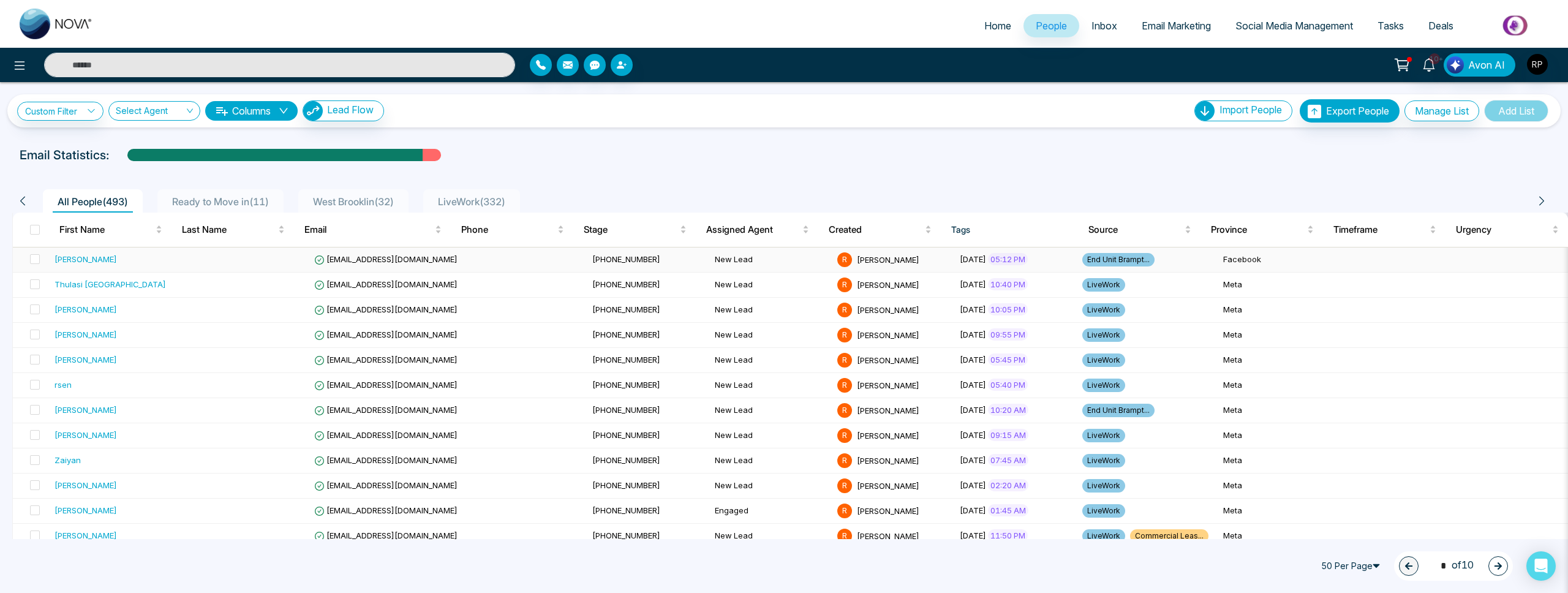
click at [1083, 259] on span "End Unit Brampt..." at bounding box center [1118, 259] width 72 height 13
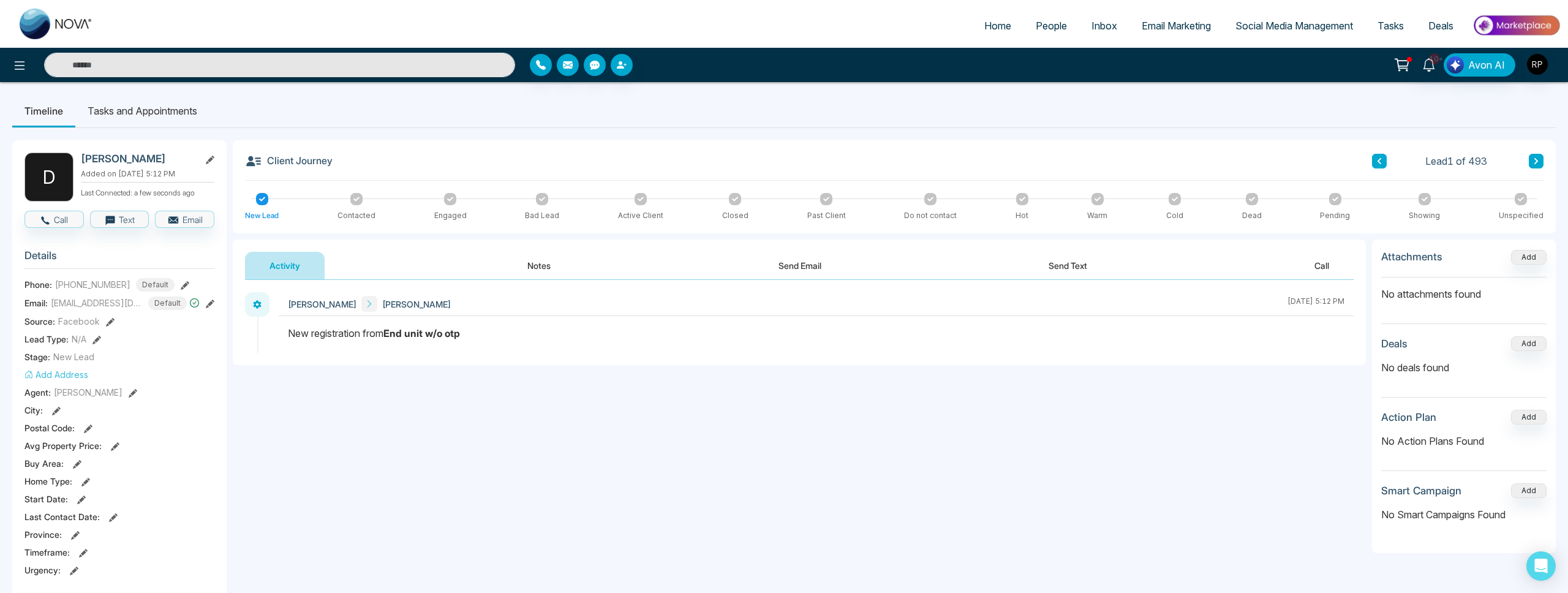
click at [1043, 27] on span "People" at bounding box center [1051, 25] width 31 height 12
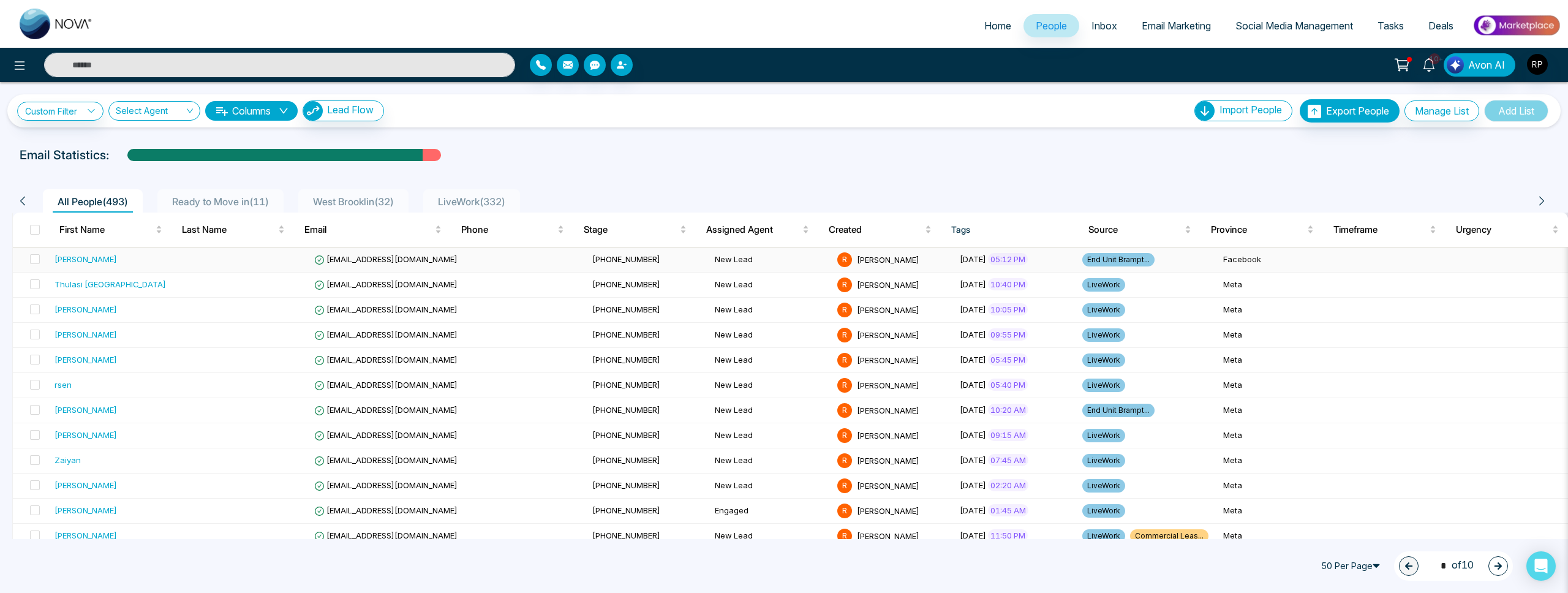
click at [77, 266] on td "[PERSON_NAME]" at bounding box center [118, 260] width 137 height 25
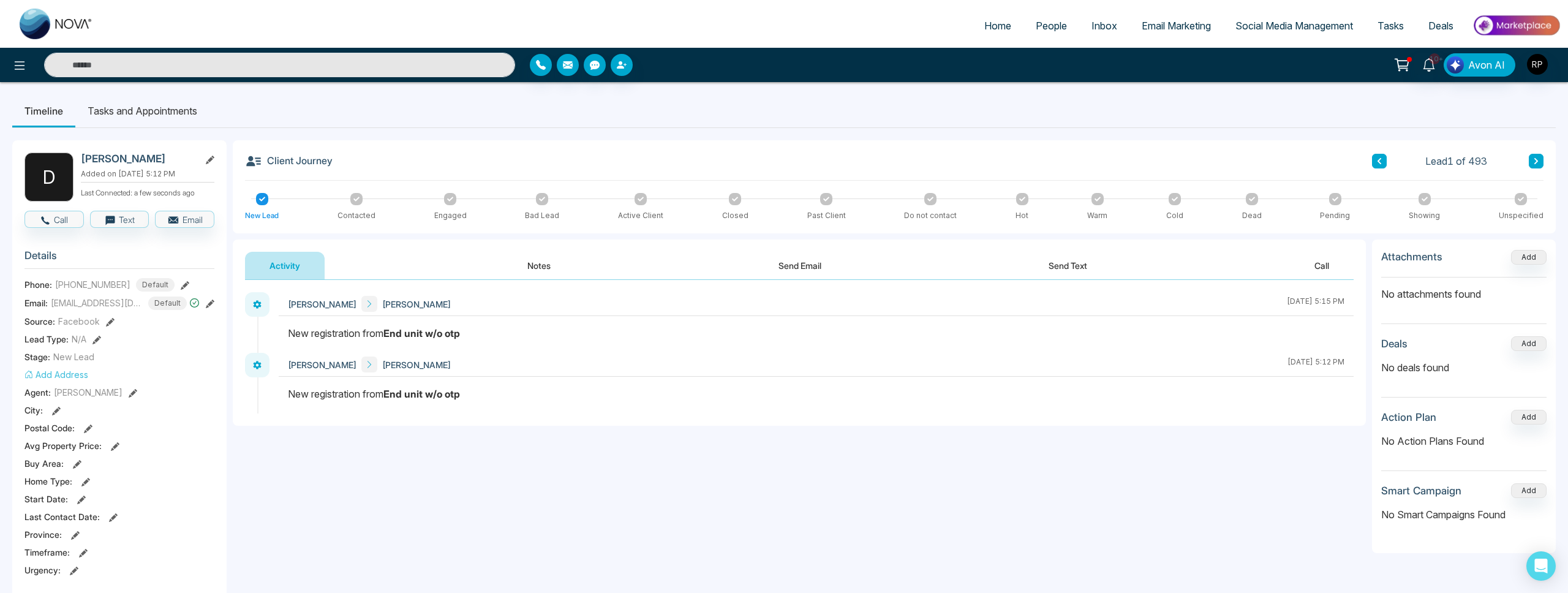
click at [1044, 29] on span "People" at bounding box center [1051, 25] width 31 height 12
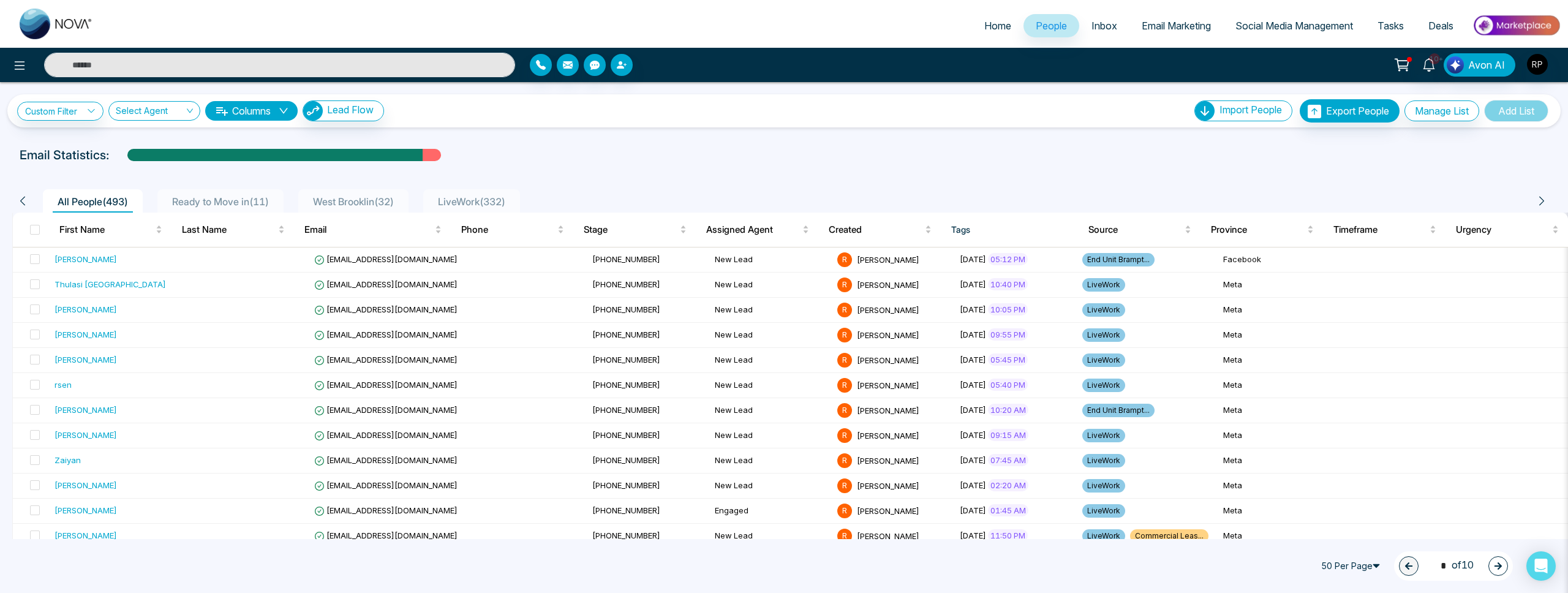
click at [224, 203] on span "Ready to Move in ( 11 )" at bounding box center [220, 201] width 106 height 12
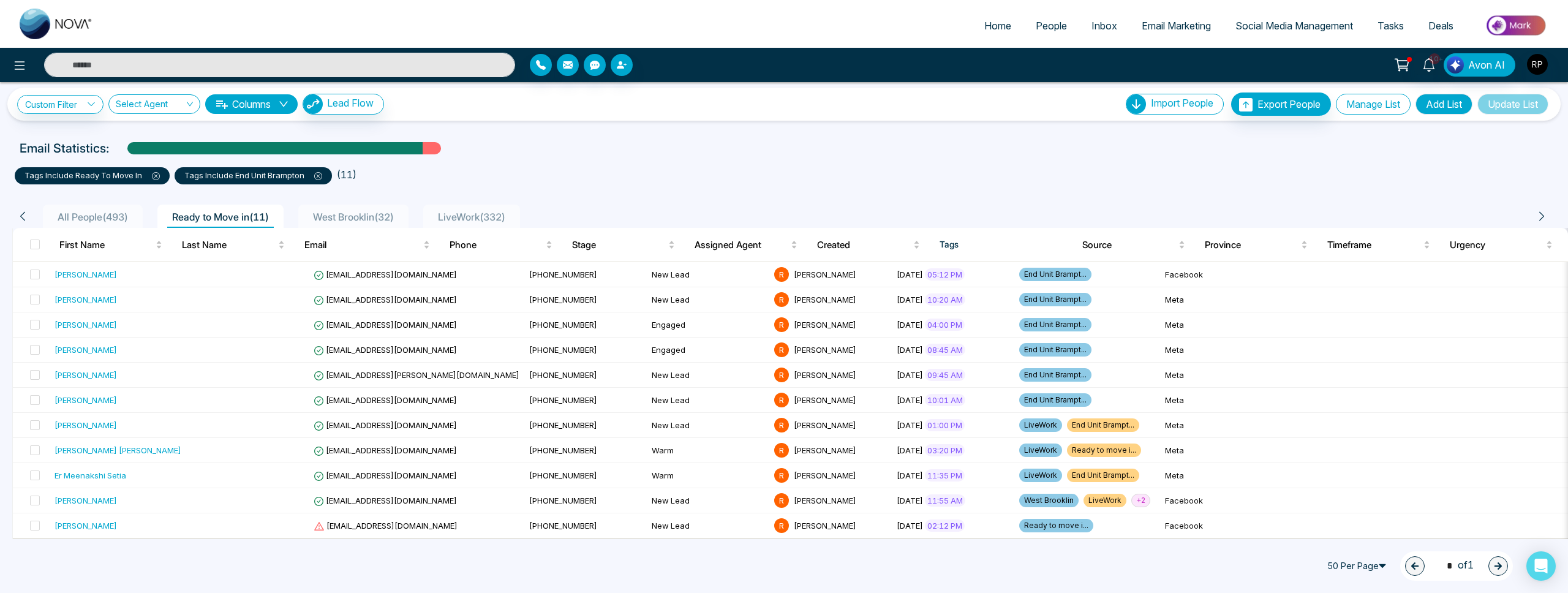
click at [1378, 106] on button "Manage List" at bounding box center [1374, 104] width 75 height 21
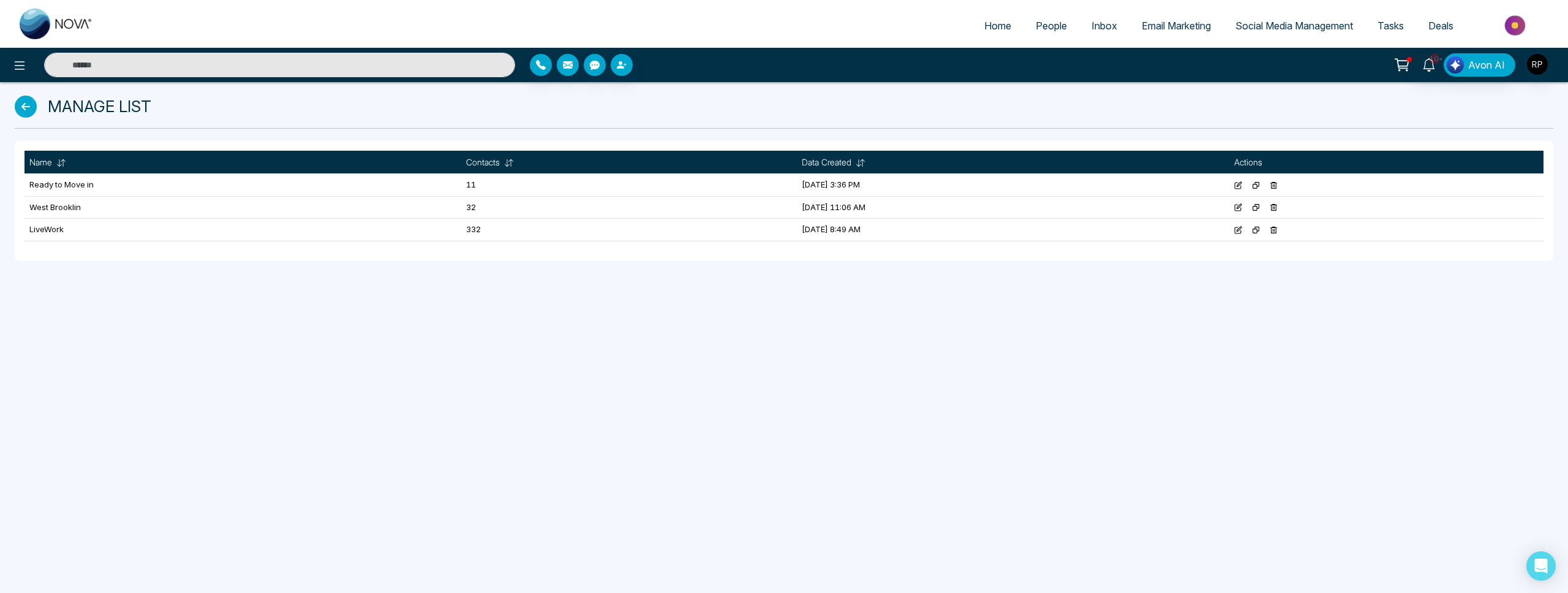
click at [33, 106] on icon at bounding box center [26, 106] width 22 height 22
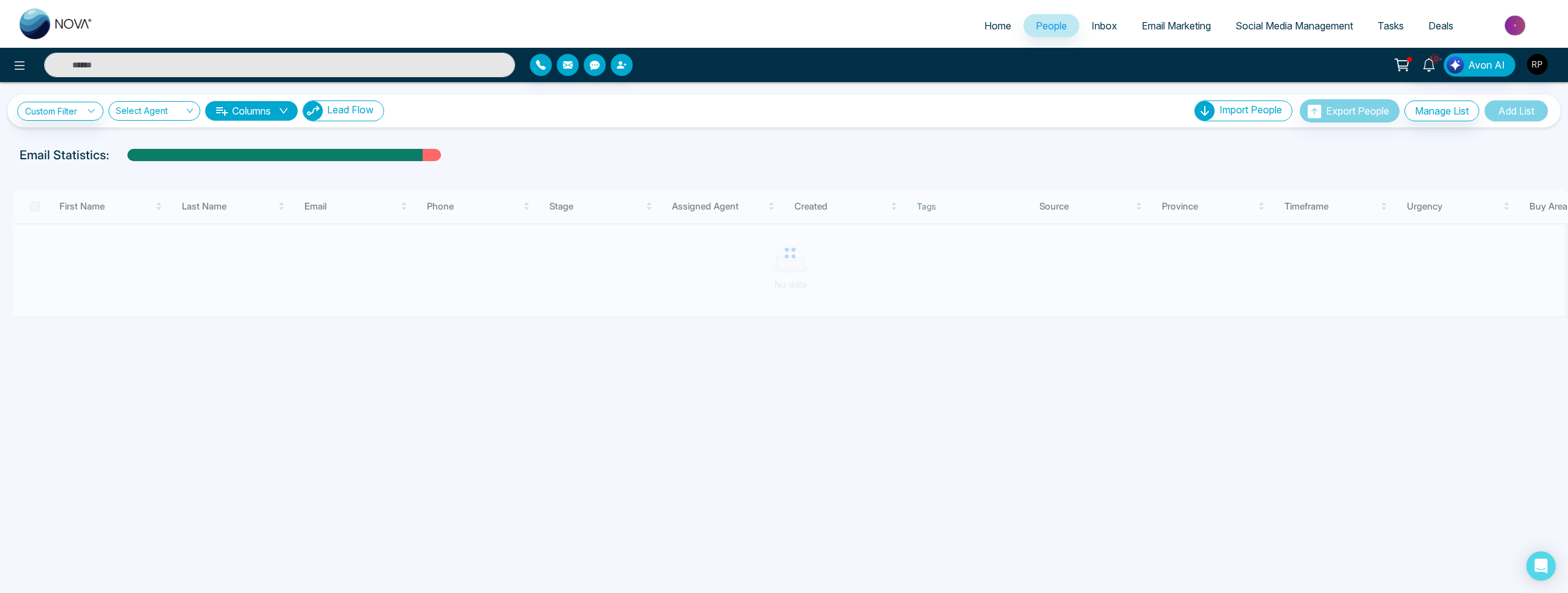
click at [358, 111] on span "Lead Flow" at bounding box center [350, 109] width 47 height 12
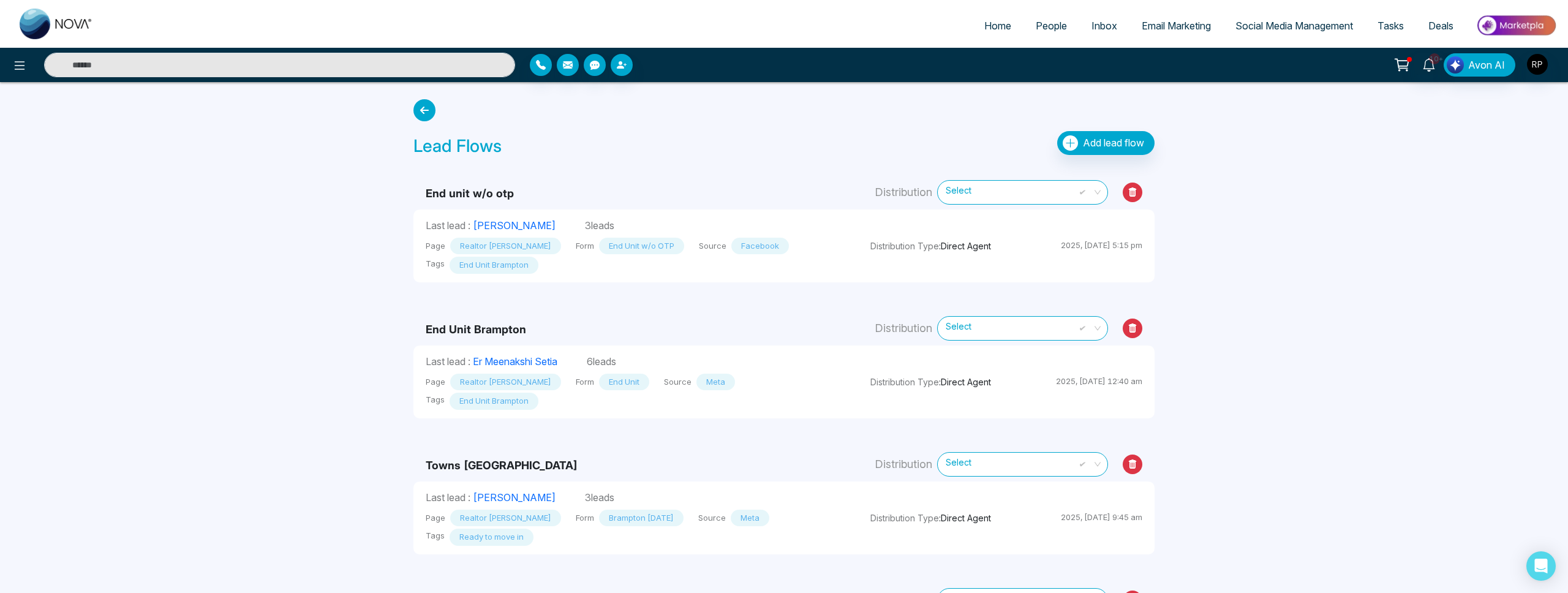
click at [431, 109] on icon at bounding box center [424, 110] width 22 height 22
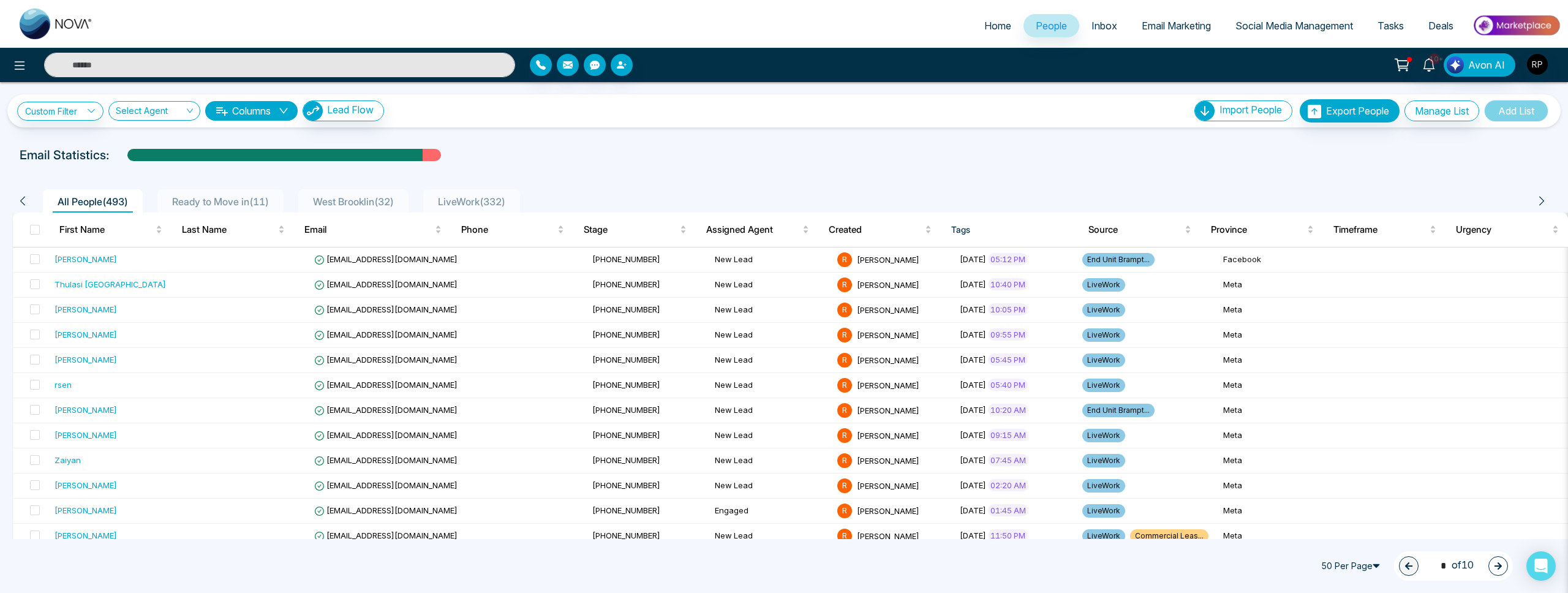
click at [185, 197] on span "Ready to Move in ( 11 )" at bounding box center [220, 201] width 106 height 12
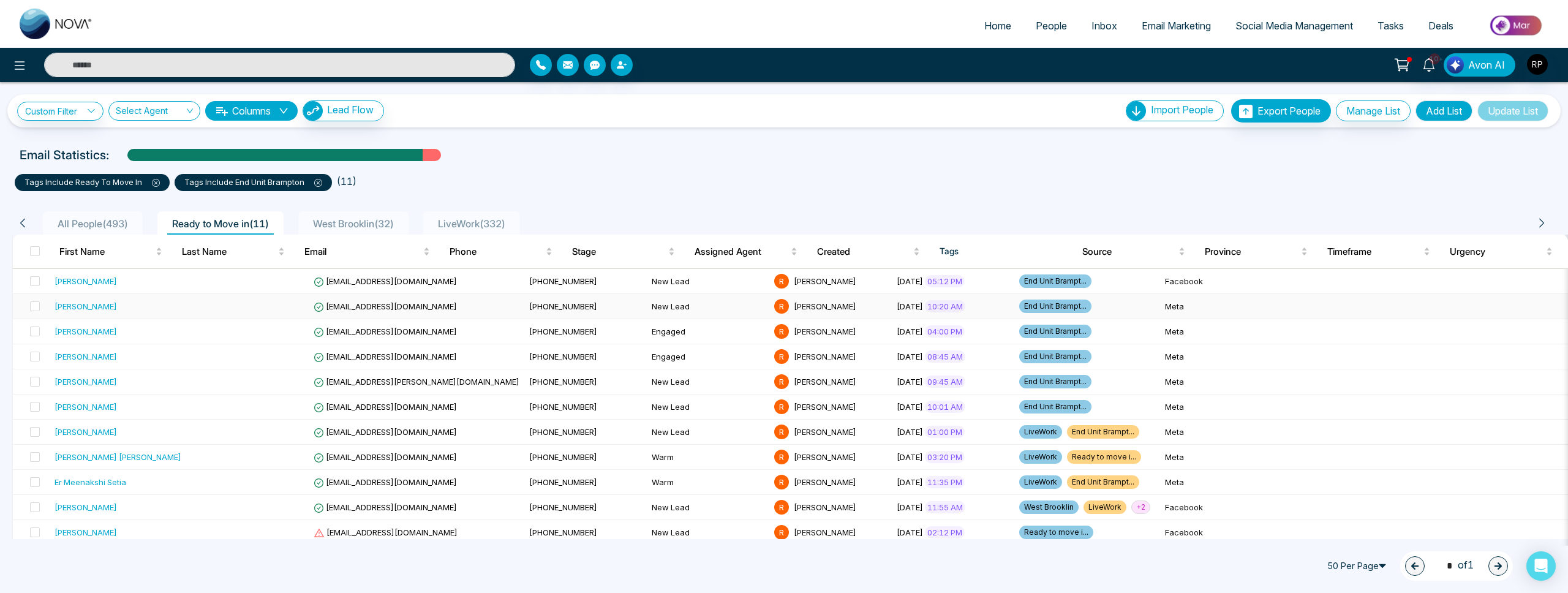
click at [95, 308] on div "[PERSON_NAME]" at bounding box center [86, 305] width 63 height 12
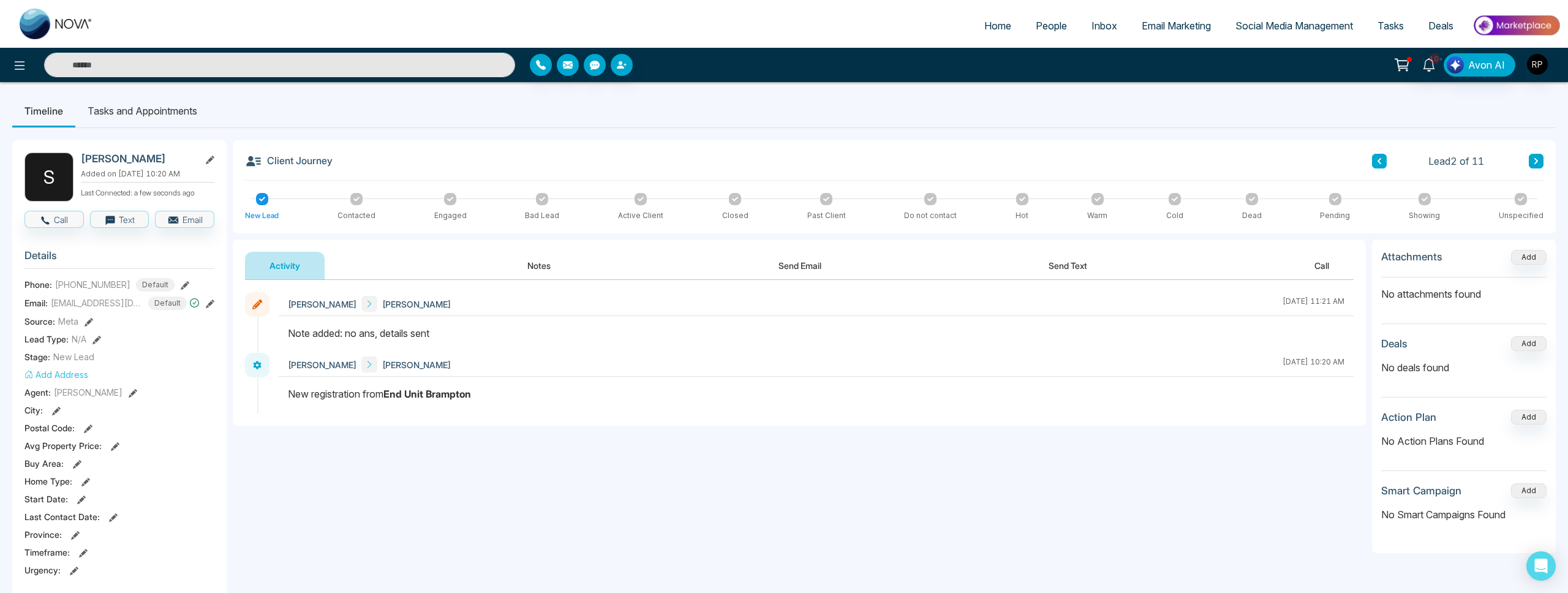
click at [189, 65] on input "text" at bounding box center [280, 64] width 471 height 25
type input "*"
type input "**********"
click at [201, 68] on input "**********" at bounding box center [280, 64] width 471 height 25
click at [201, 68] on input "text" at bounding box center [280, 64] width 471 height 25
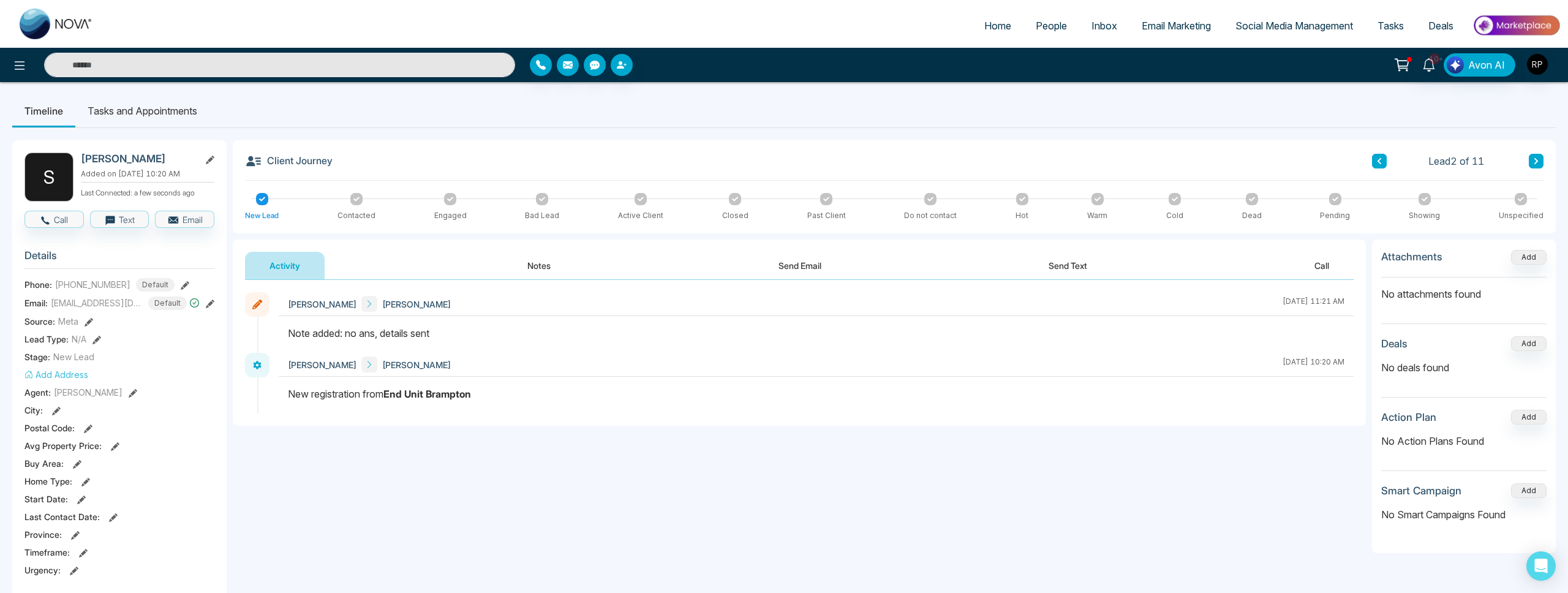
type input "**********"
click at [201, 68] on input "**********" at bounding box center [280, 64] width 471 height 25
type input "**********"
click at [201, 68] on input "**********" at bounding box center [280, 64] width 471 height 25
click at [1004, 25] on link "Home" at bounding box center [998, 25] width 52 height 23
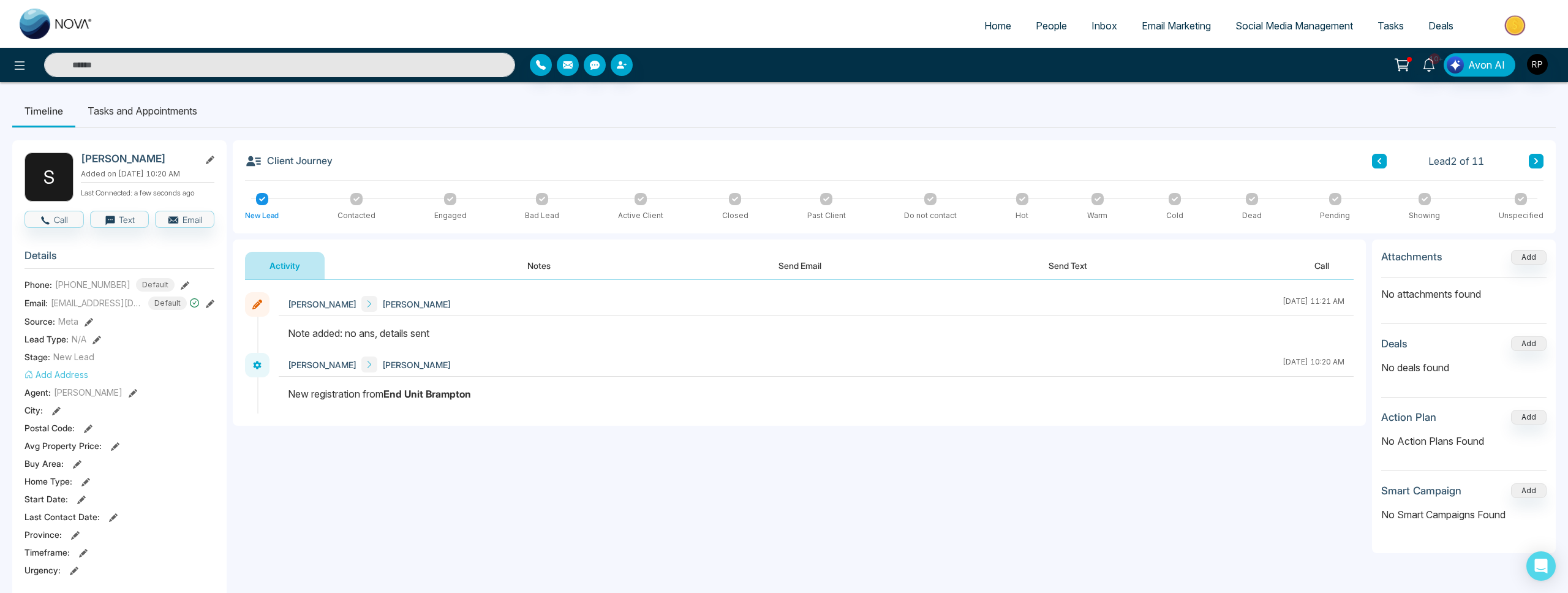
select select "*"
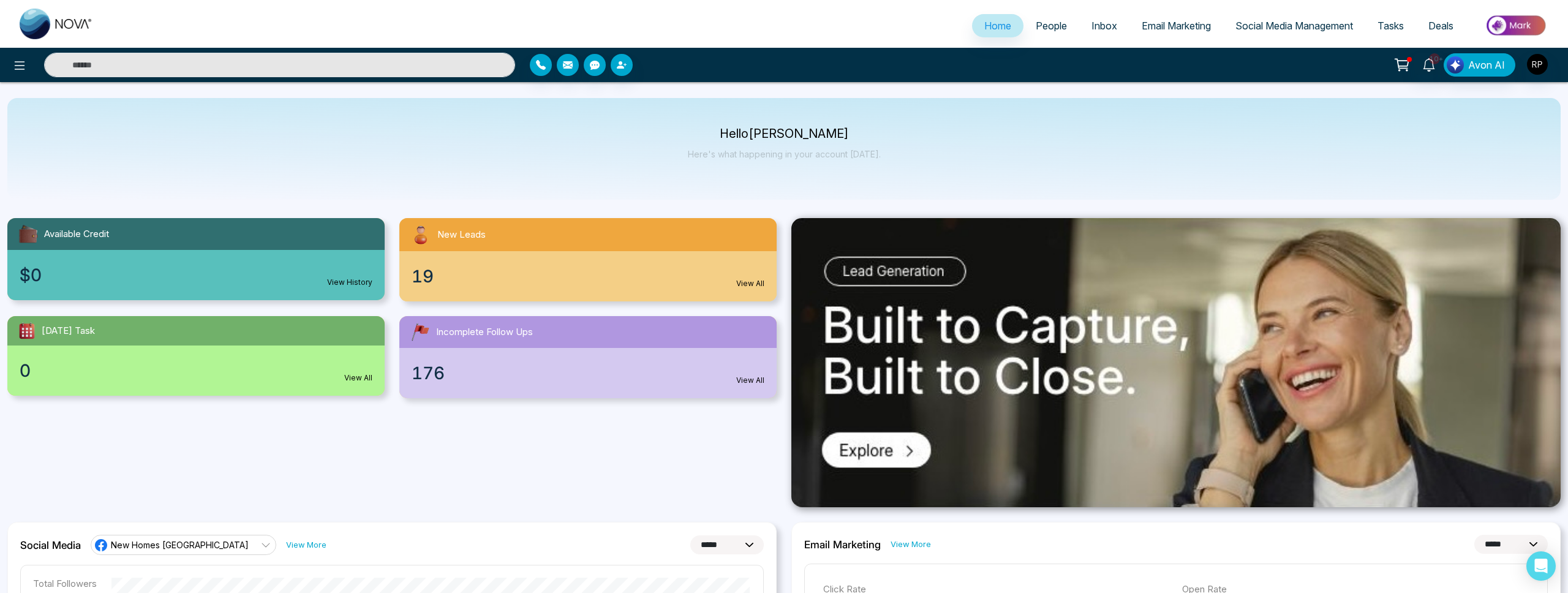
scroll to position [3, 0]
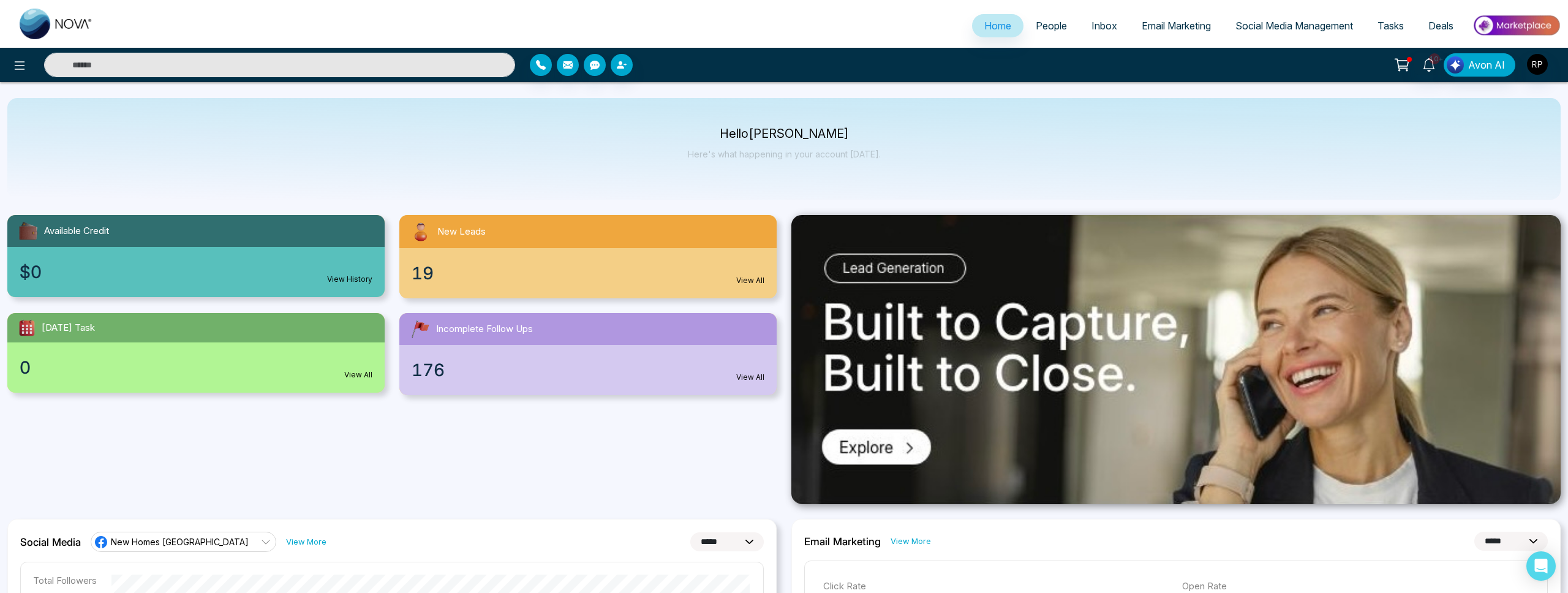
click at [238, 71] on input "text" at bounding box center [280, 64] width 471 height 25
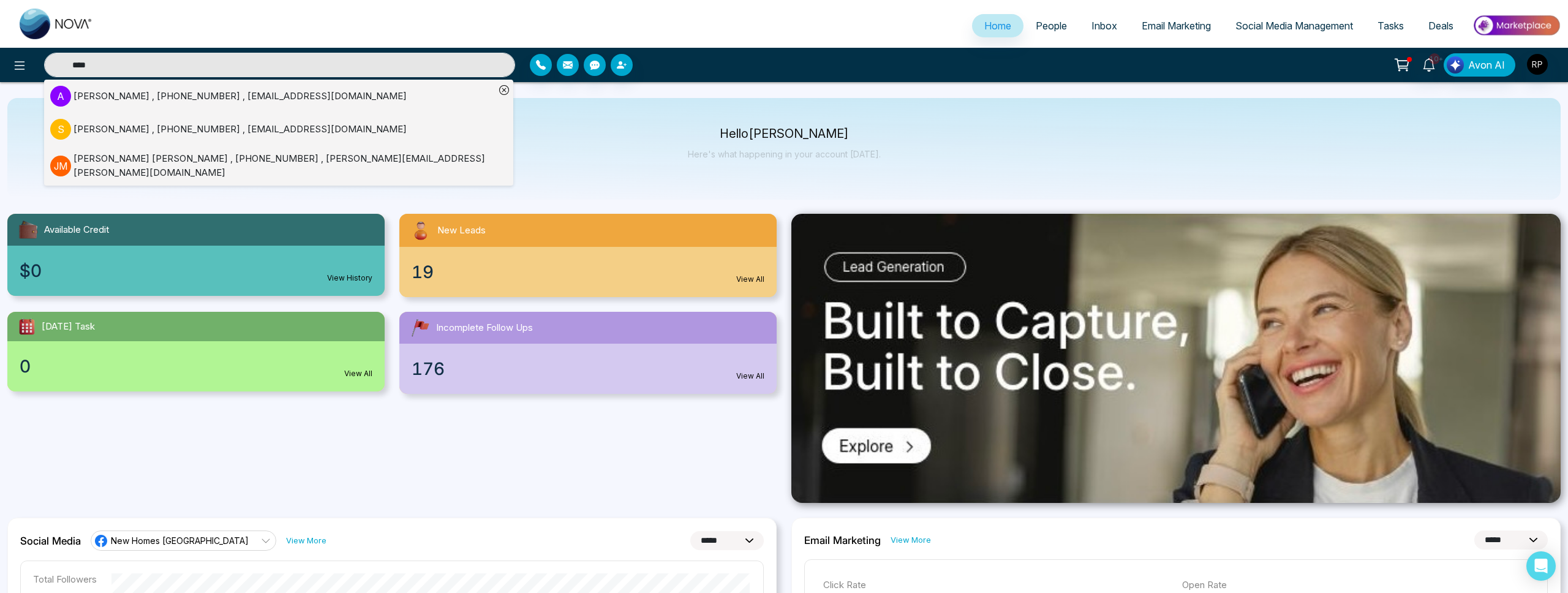
scroll to position [0, 0]
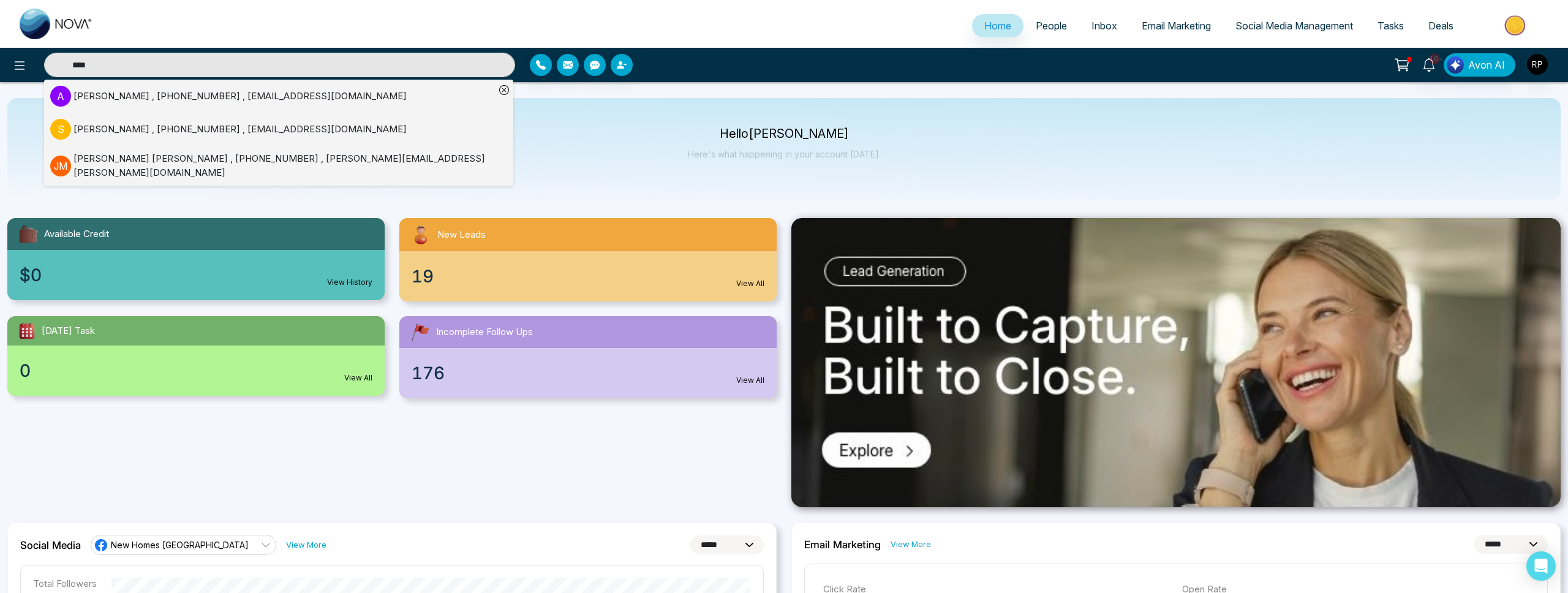
type input "****"
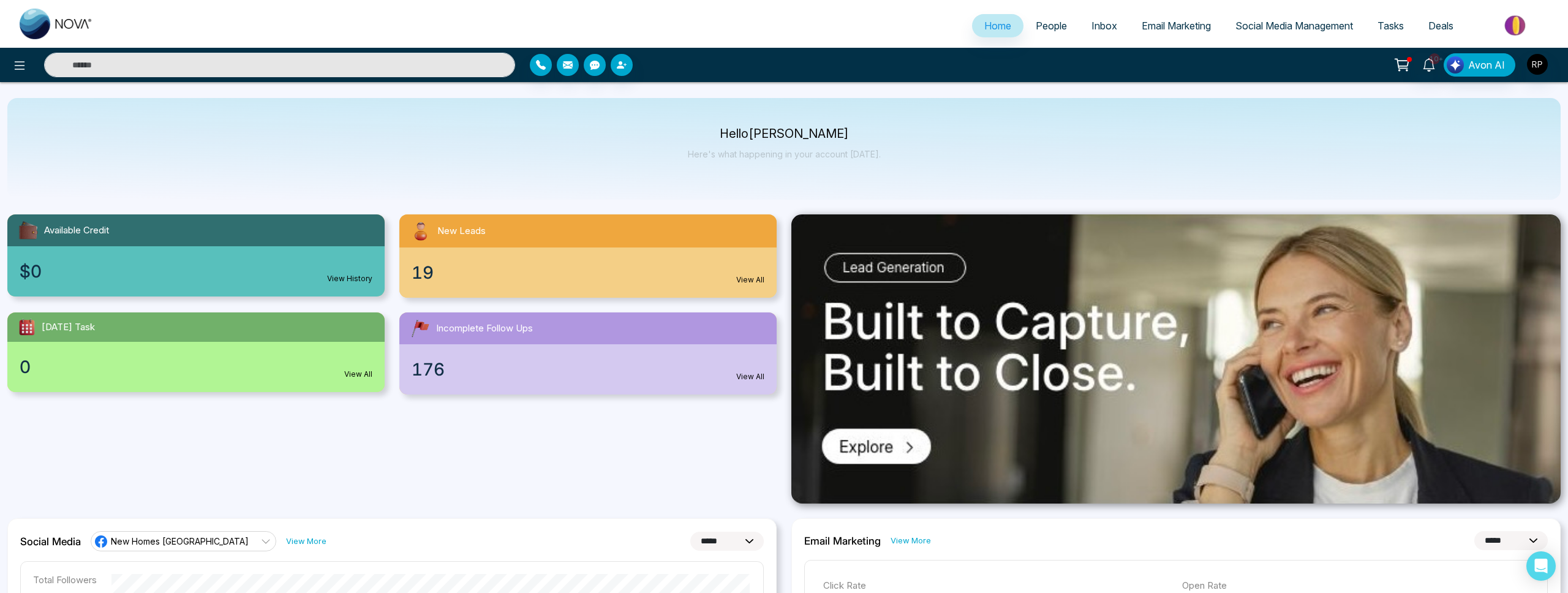
scroll to position [3, 0]
type input "****"
click at [1043, 31] on span "People" at bounding box center [1051, 25] width 31 height 12
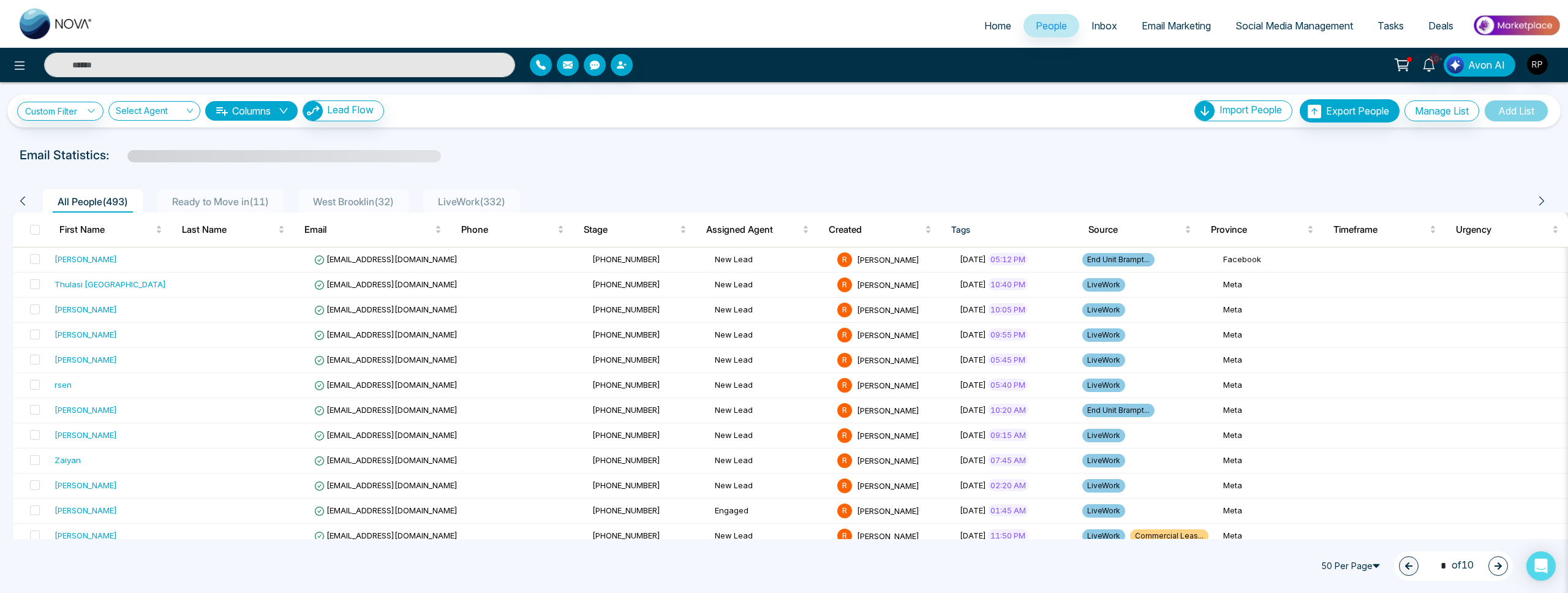
click at [238, 205] on span "Ready to Move in ( 11 )" at bounding box center [220, 201] width 106 height 12
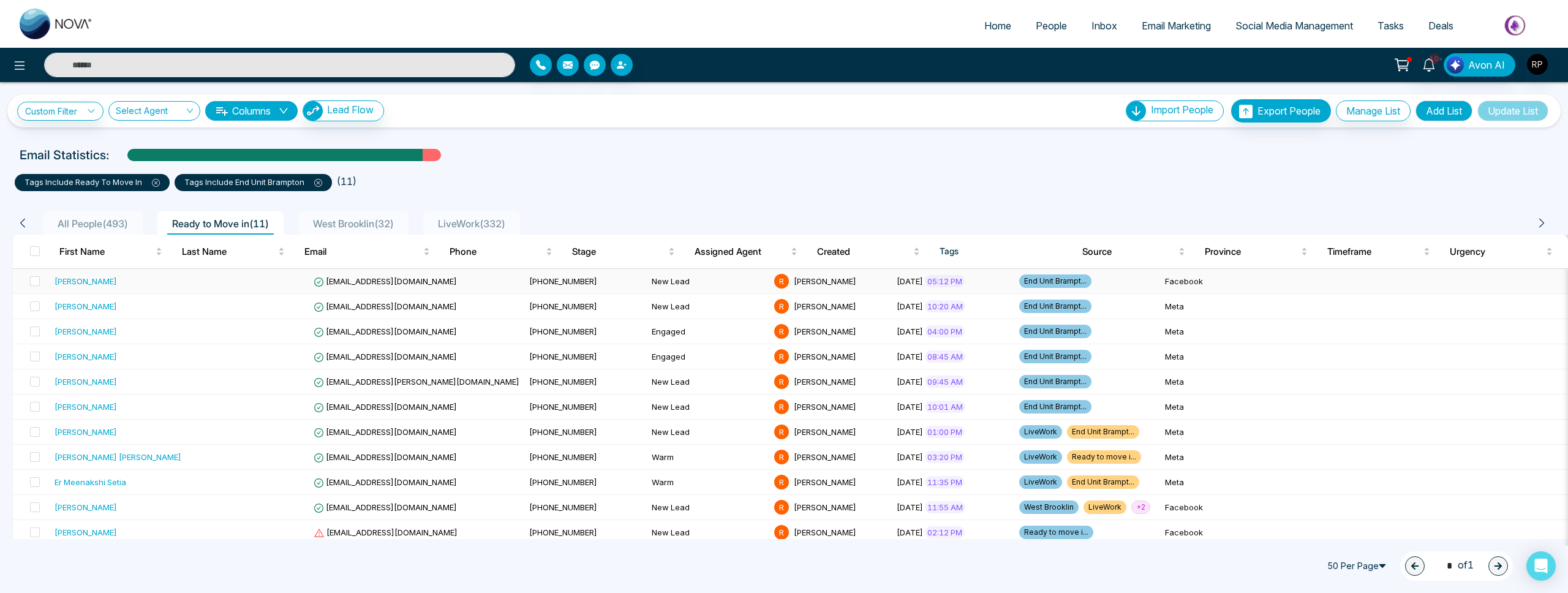
click at [78, 286] on div "[PERSON_NAME]" at bounding box center [86, 281] width 63 height 12
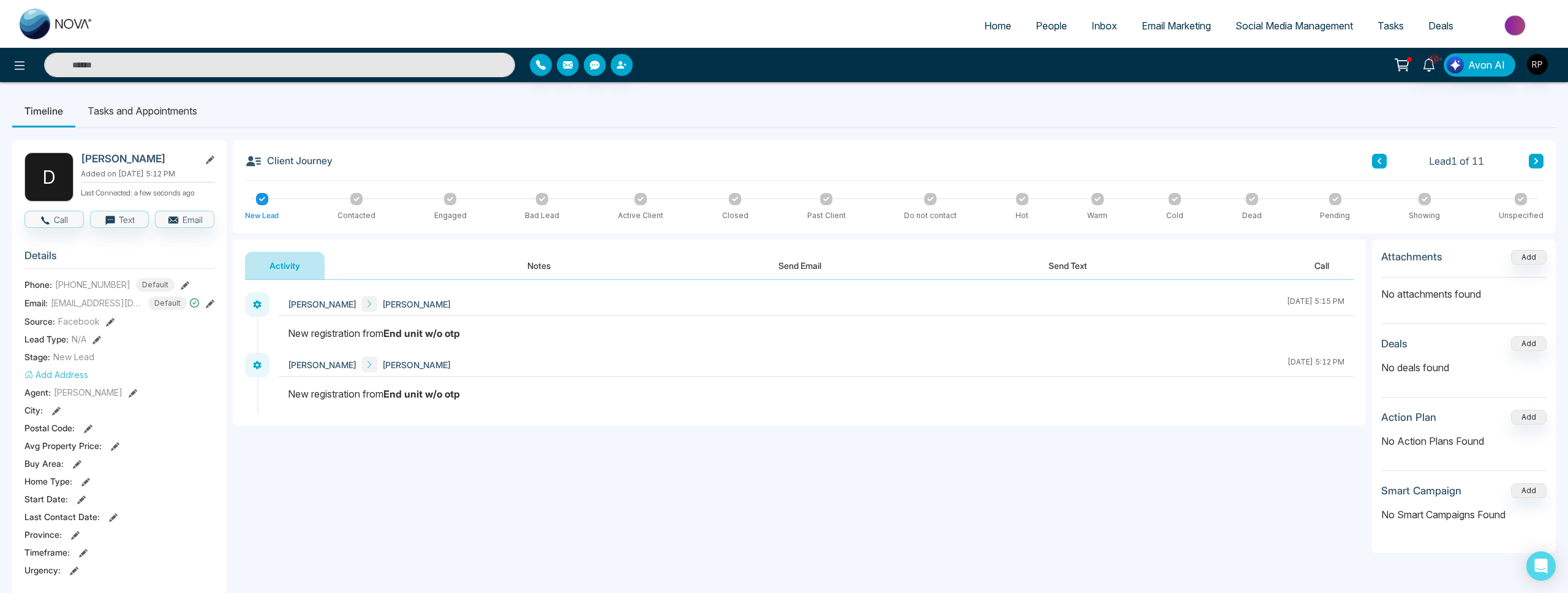
click at [207, 305] on icon at bounding box center [210, 304] width 9 height 9
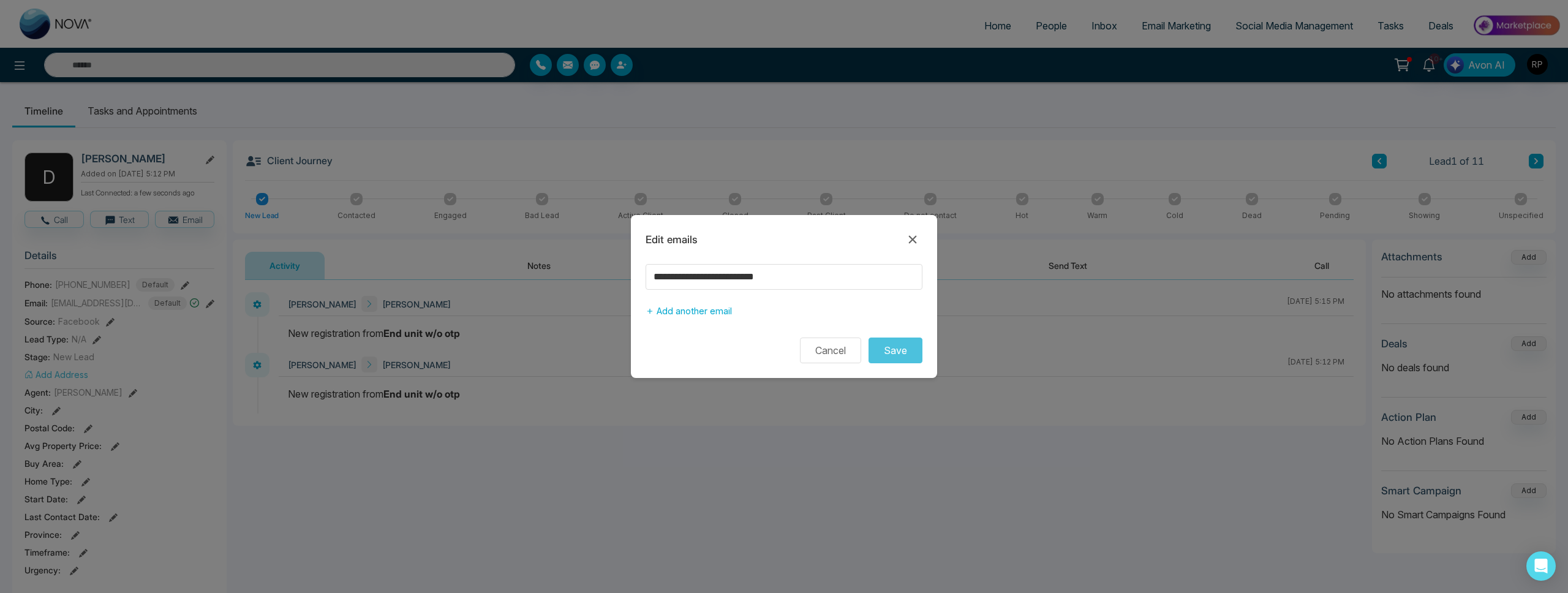
click at [912, 240] on icon at bounding box center [913, 239] width 8 height 8
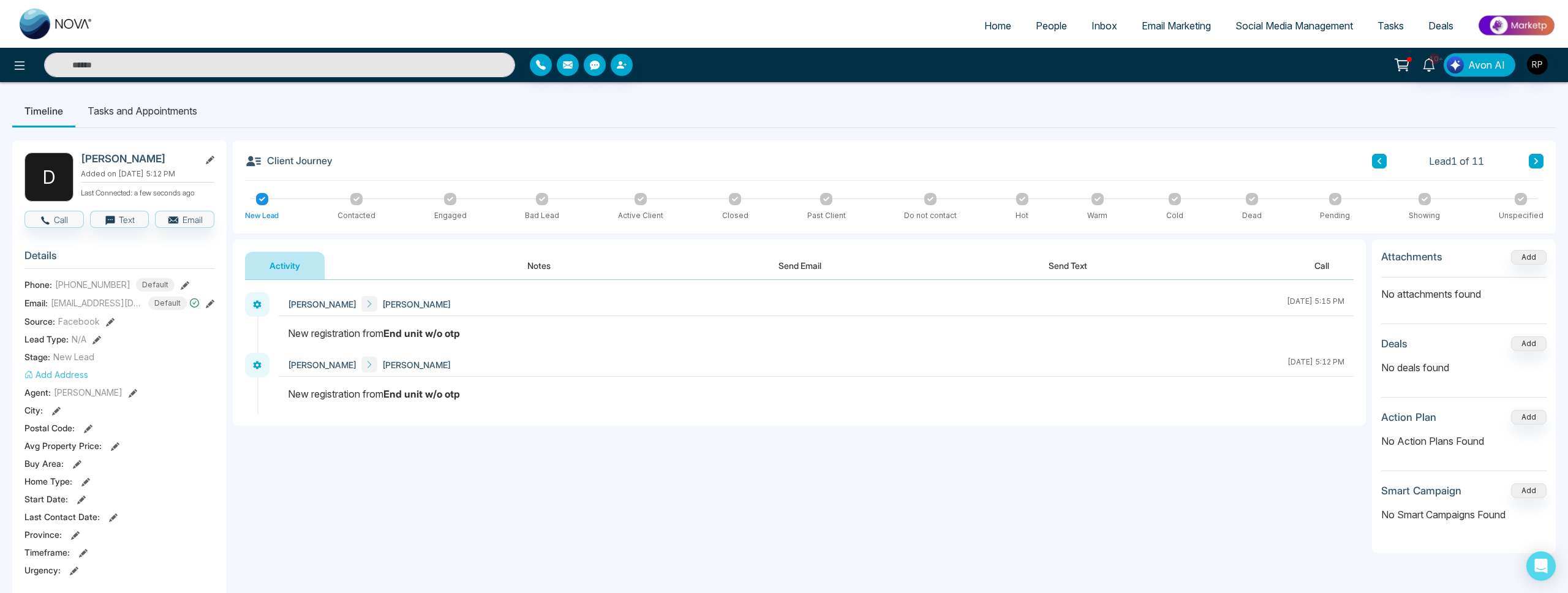
click at [537, 270] on button "Notes" at bounding box center [539, 265] width 72 height 28
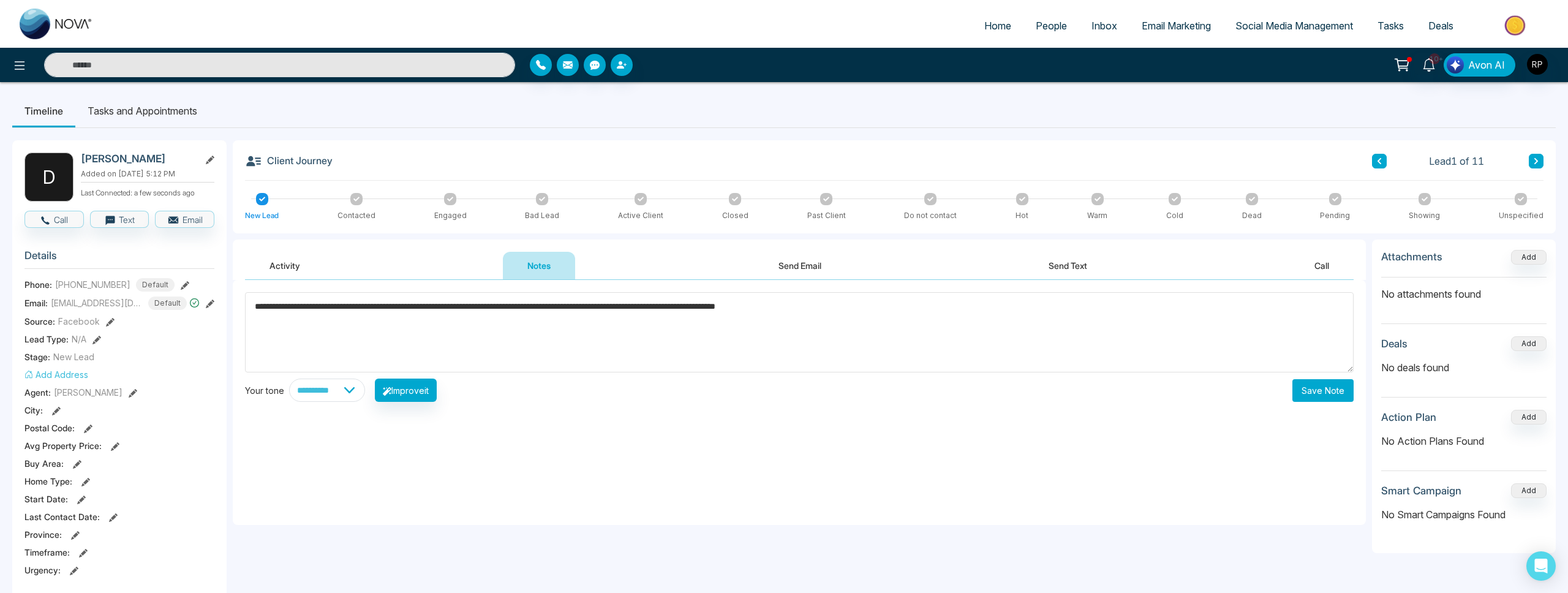
type textarea "**********"
click at [1308, 392] on button "Save Note" at bounding box center [1323, 390] width 61 height 23
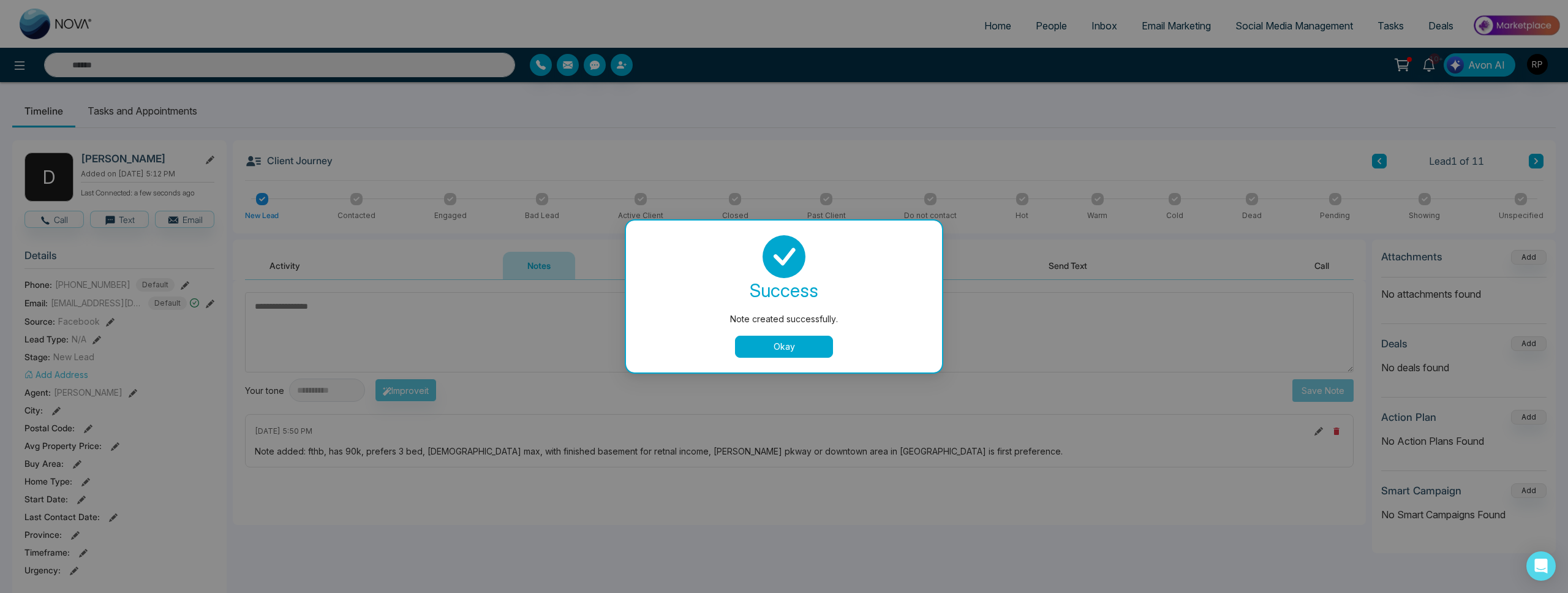
click at [746, 343] on button "Okay" at bounding box center [784, 346] width 98 height 22
